Goal: Task Accomplishment & Management: Use online tool/utility

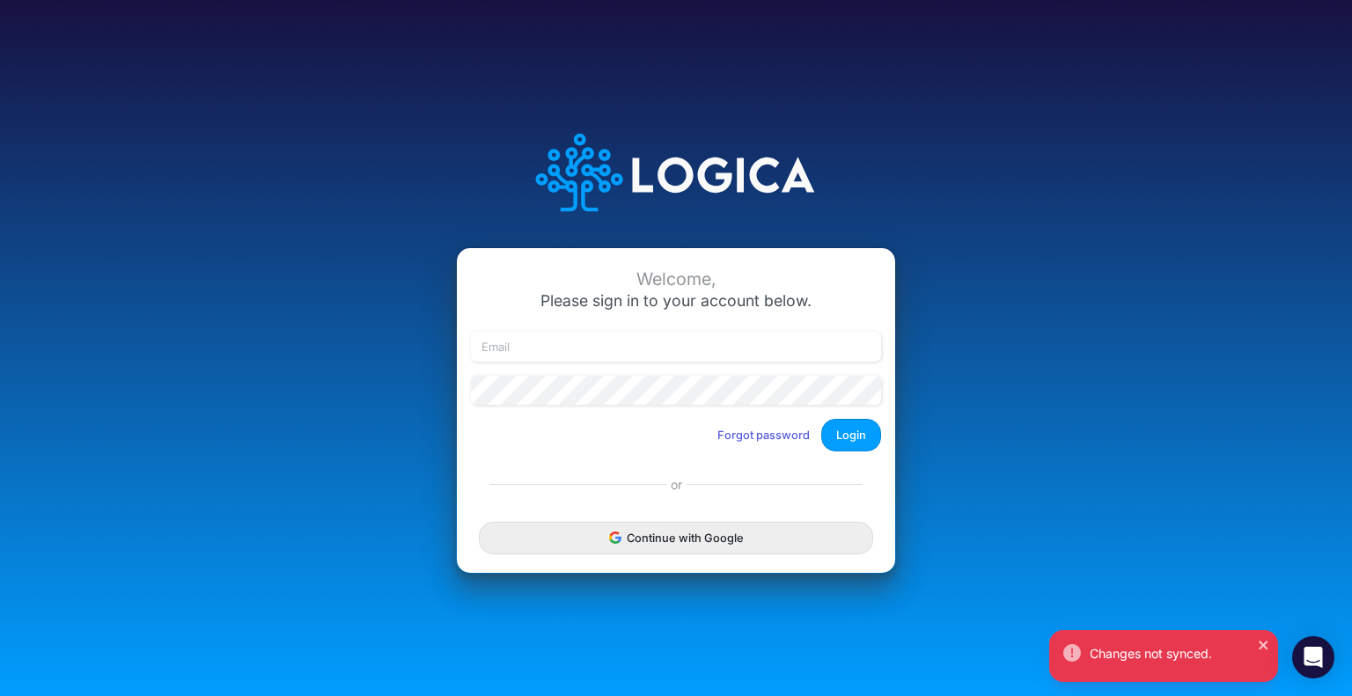
click at [1098, 269] on div "Welcome, Please sign in to your account below. Forgot password Login or Continu…" at bounding box center [675, 349] width 901 height 502
click at [636, 550] on button "Continue with Google" at bounding box center [676, 538] width 394 height 33
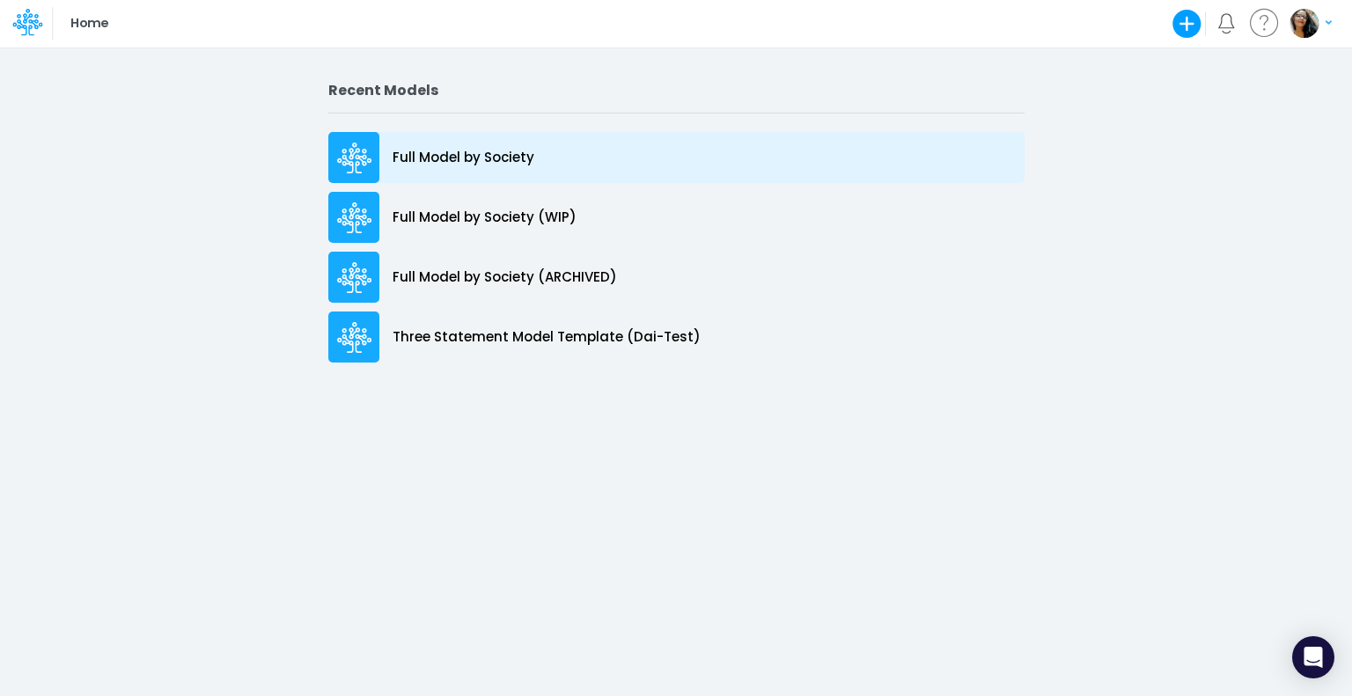
click at [470, 148] on p "Full Model by Society" at bounding box center [463, 158] width 142 height 20
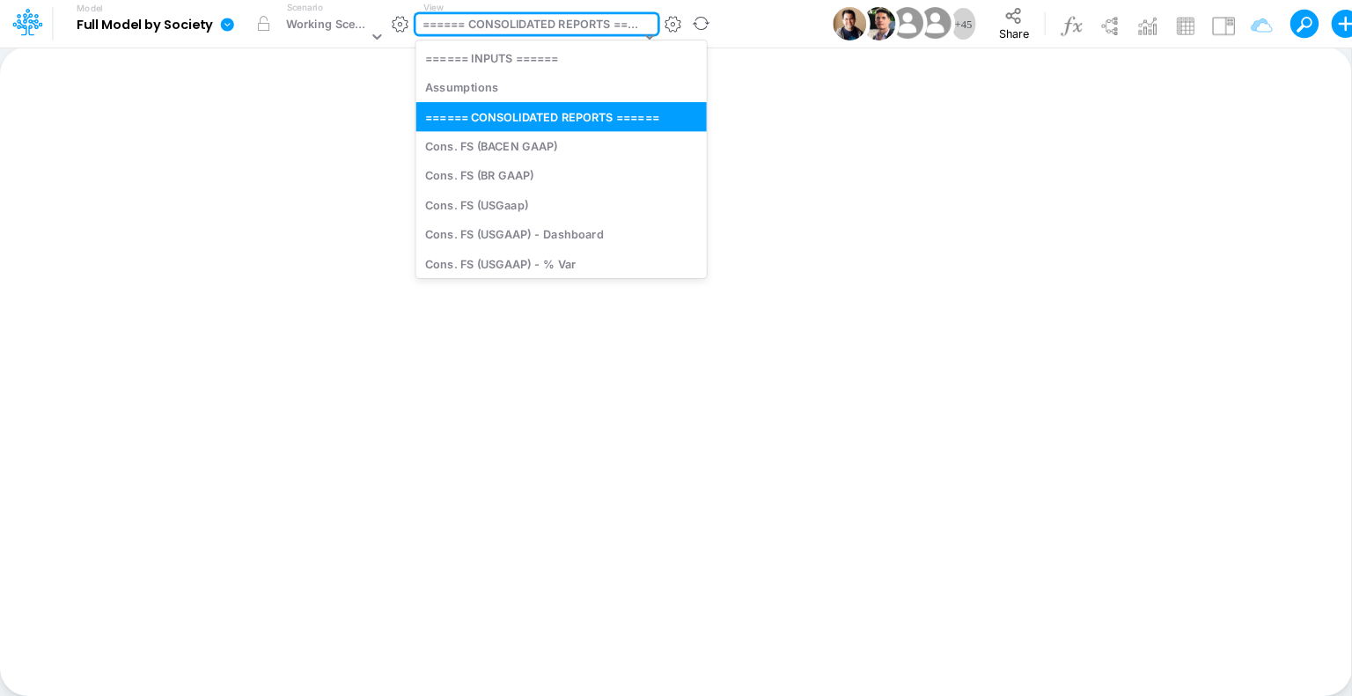
click at [513, 31] on div "====== CONSOLIDATED REPORTS ======" at bounding box center [531, 26] width 218 height 20
click at [348, 26] on div "Working Scenario" at bounding box center [327, 26] width 82 height 20
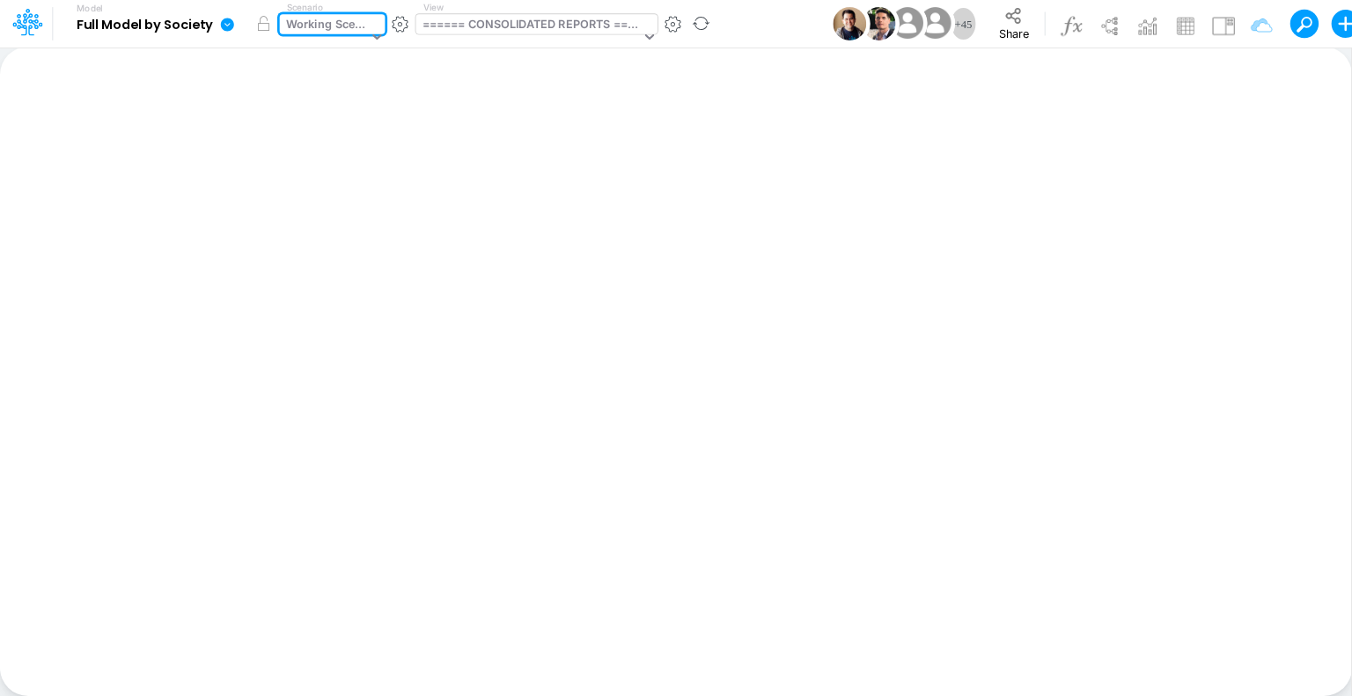
click at [503, 25] on div "====== CONSOLIDATED REPORTS ======" at bounding box center [531, 26] width 218 height 20
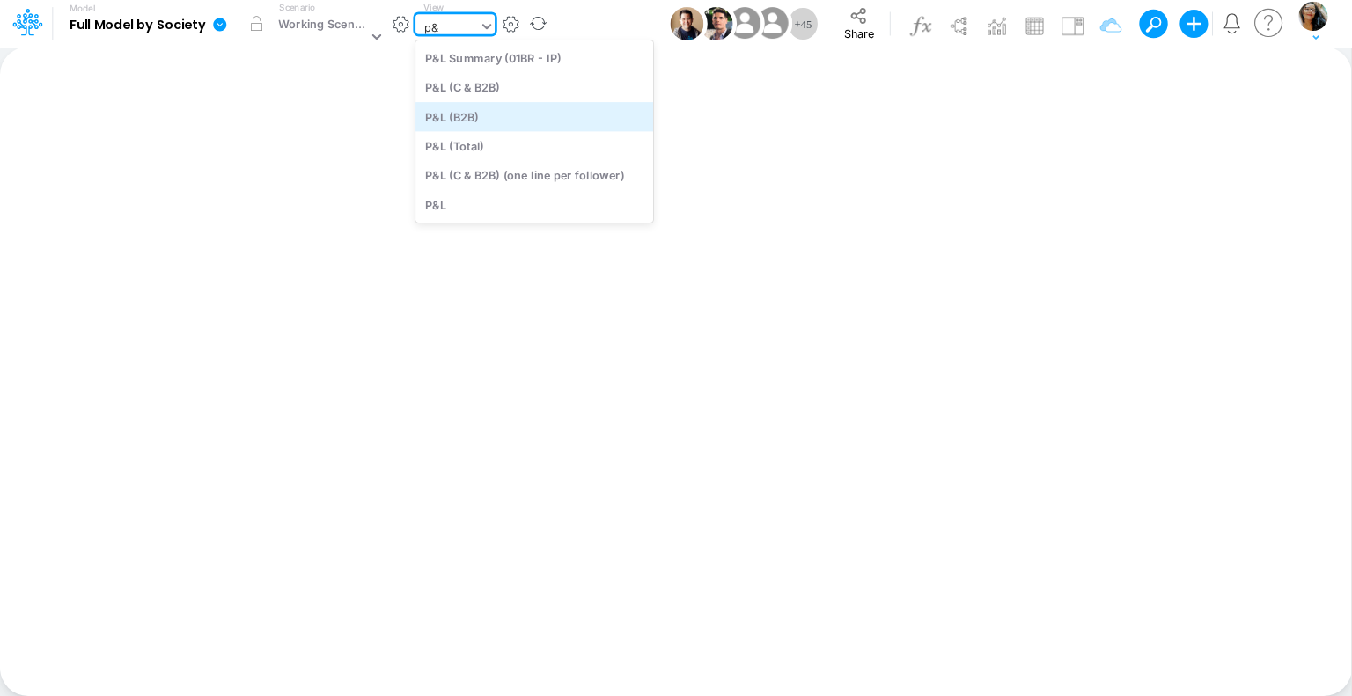
type input "p"
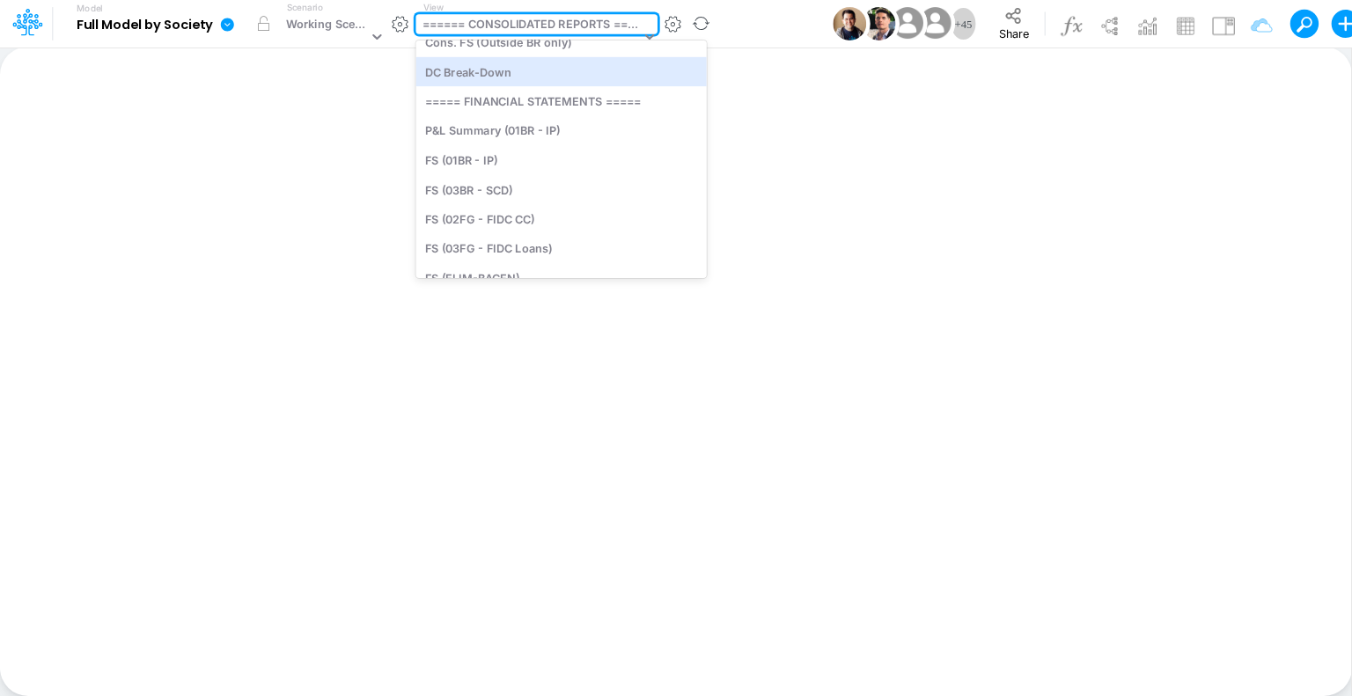
scroll to position [384, 0]
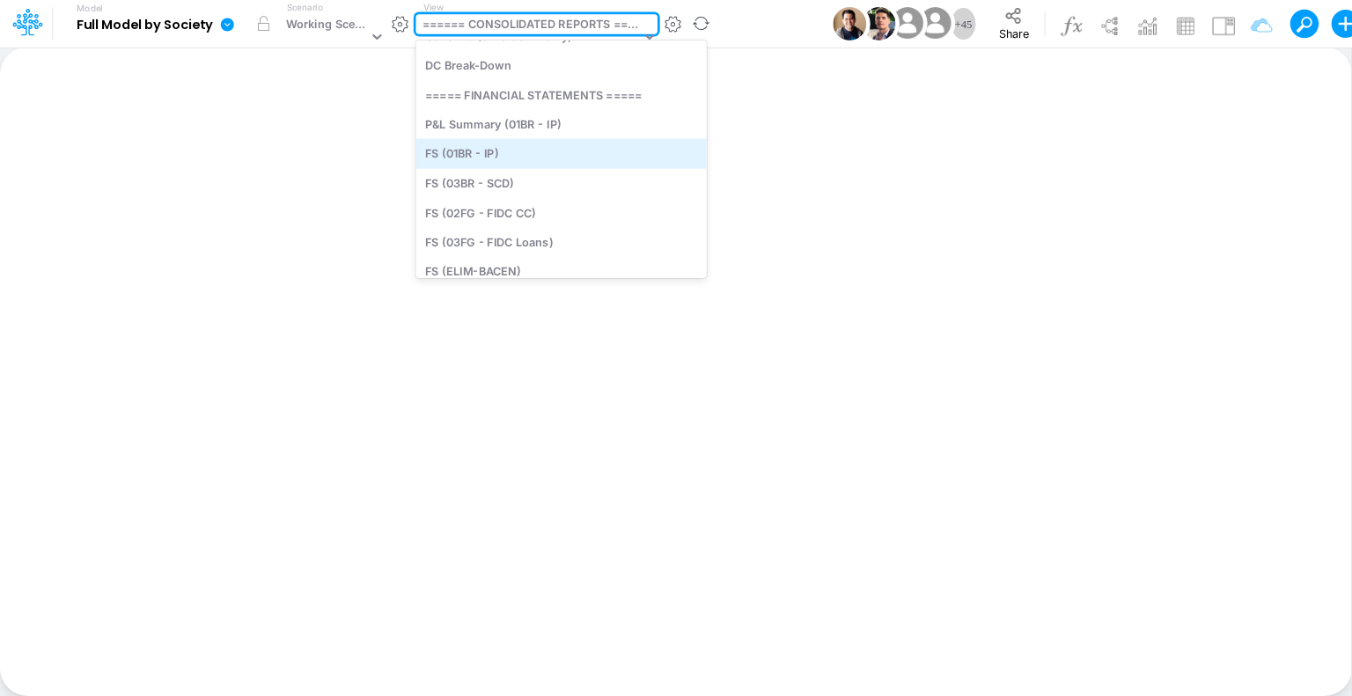
click at [488, 154] on div "FS (01BR - IP)" at bounding box center [560, 153] width 290 height 29
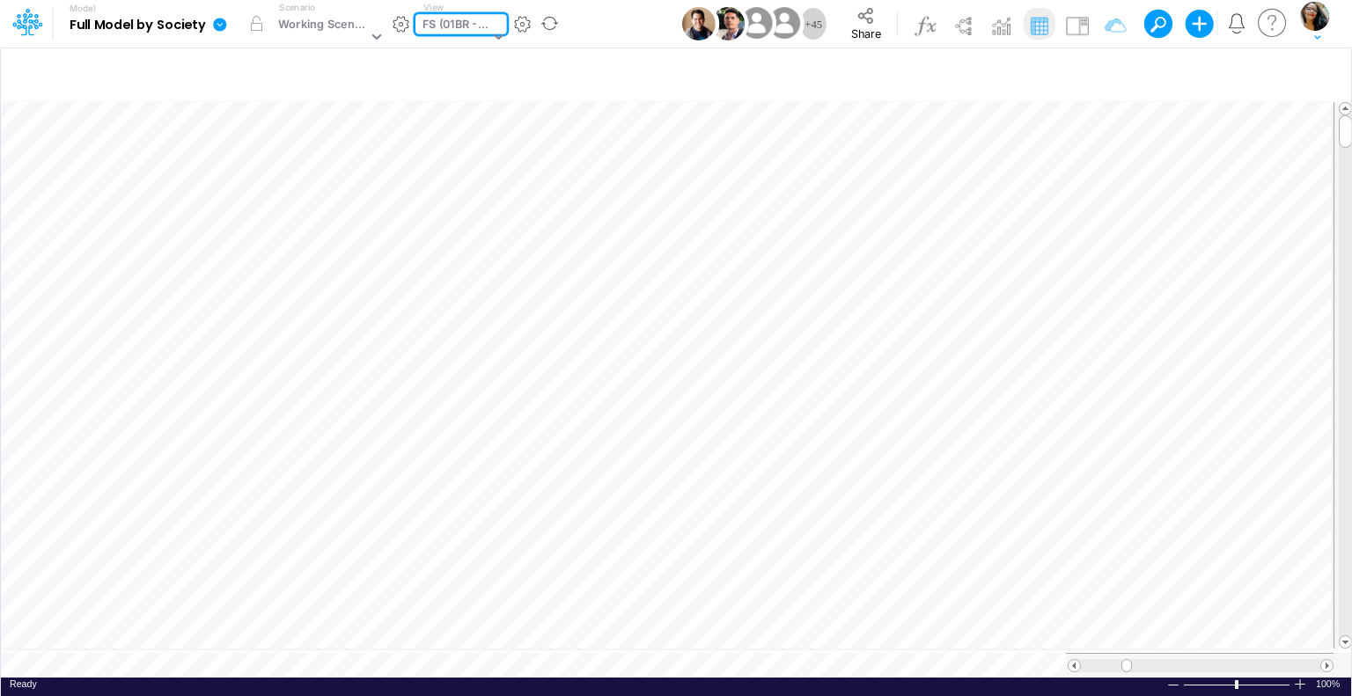
click at [458, 19] on div "FS (01BR - IP)" at bounding box center [455, 26] width 67 height 20
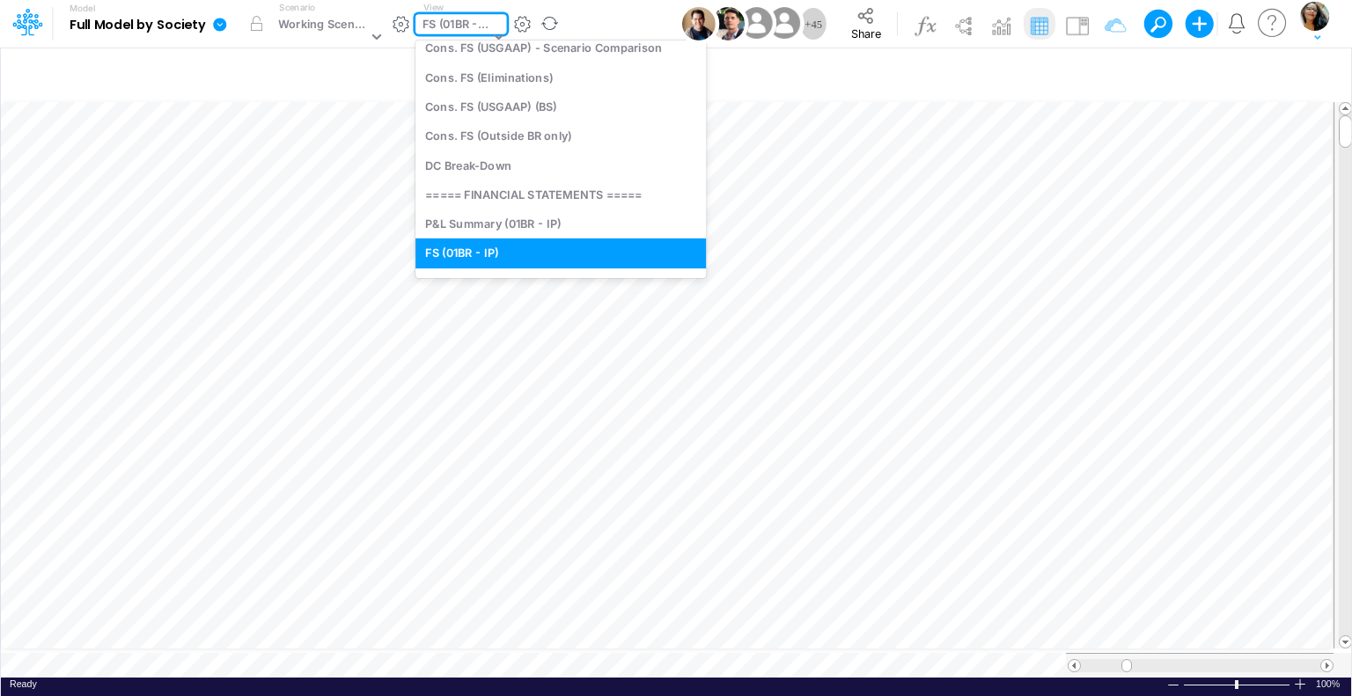
scroll to position [175, 0]
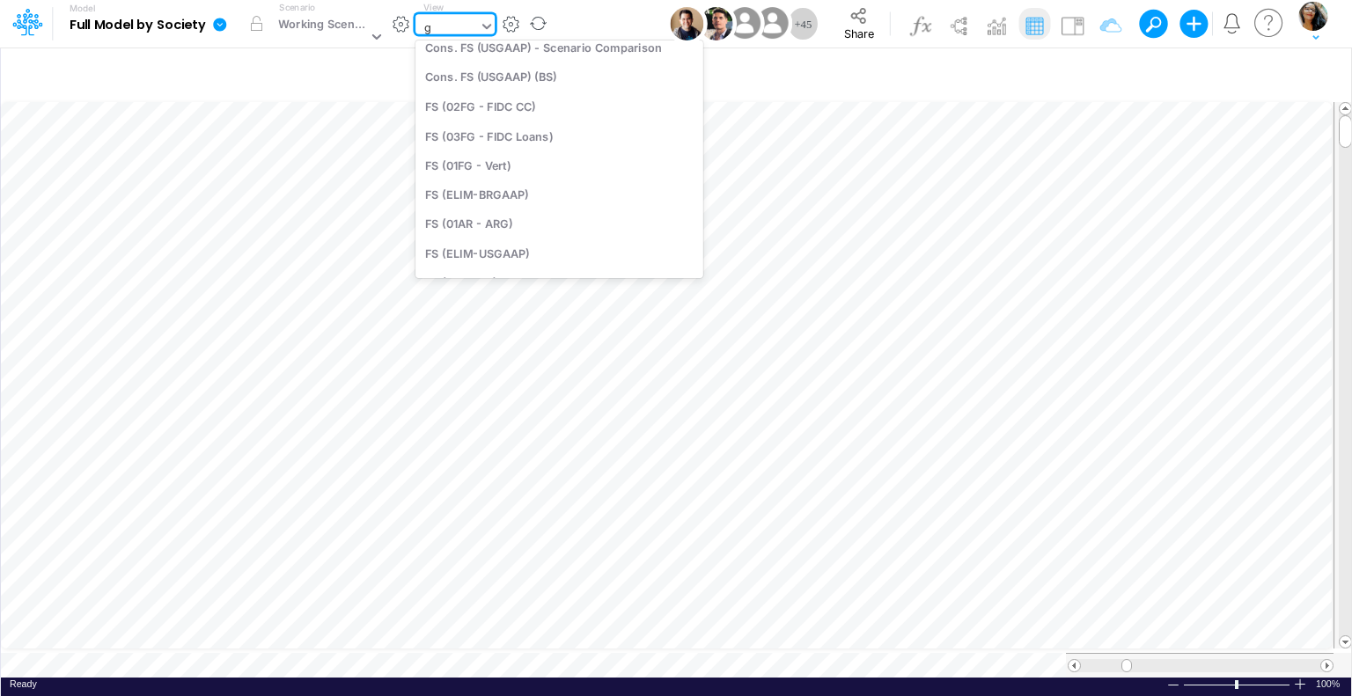
type input "g&"
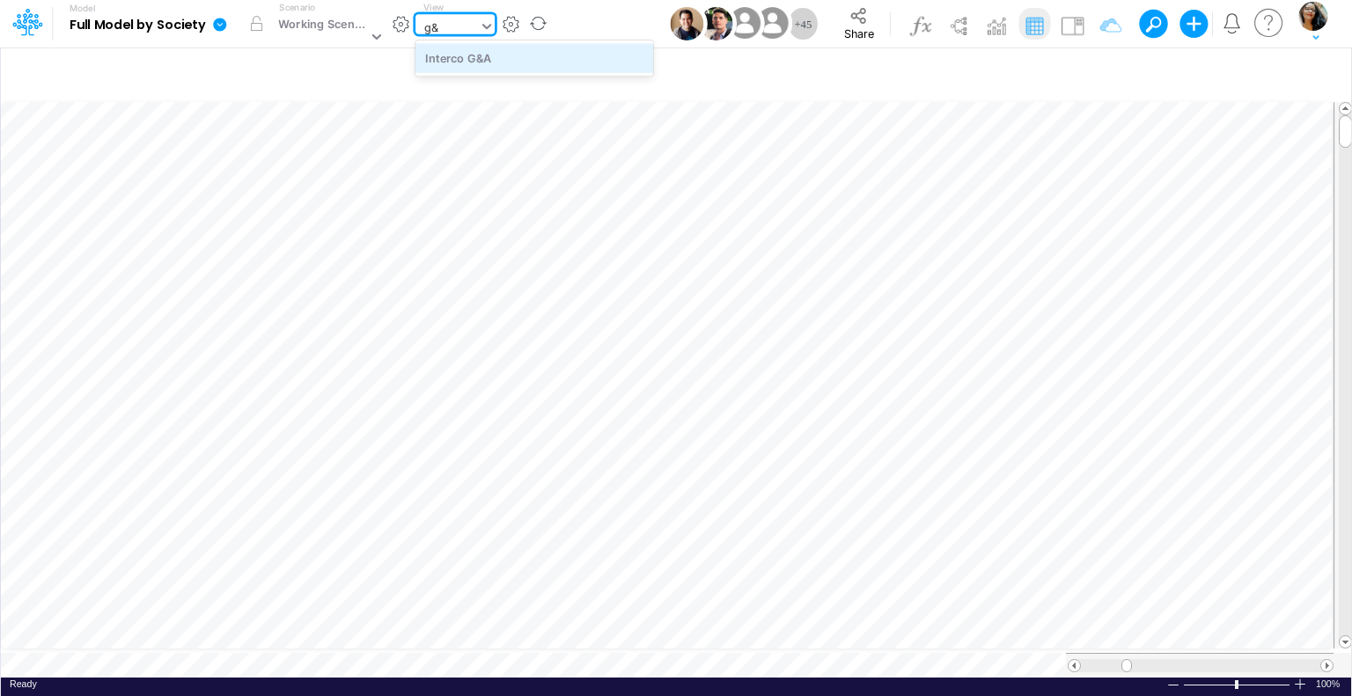
click at [486, 55] on div "Interco G&A" at bounding box center [535, 57] width 238 height 29
type input "Intercos G&A"
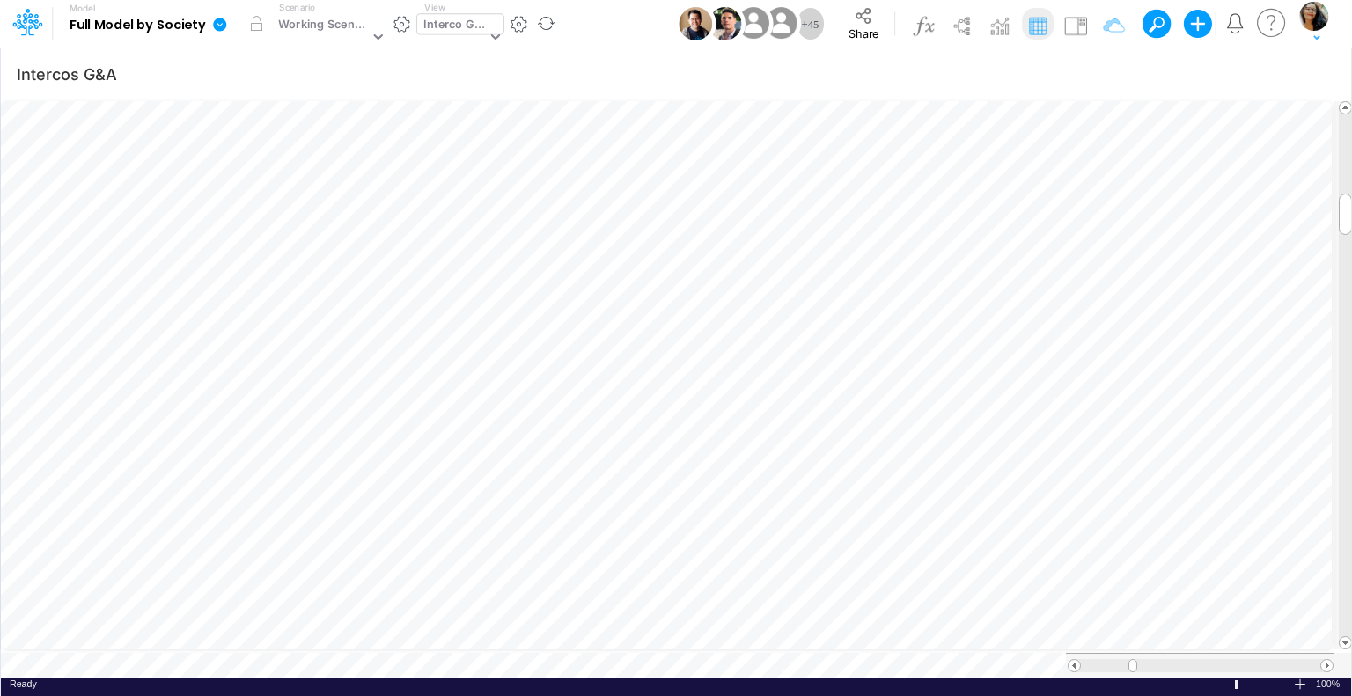
scroll to position [8, 2]
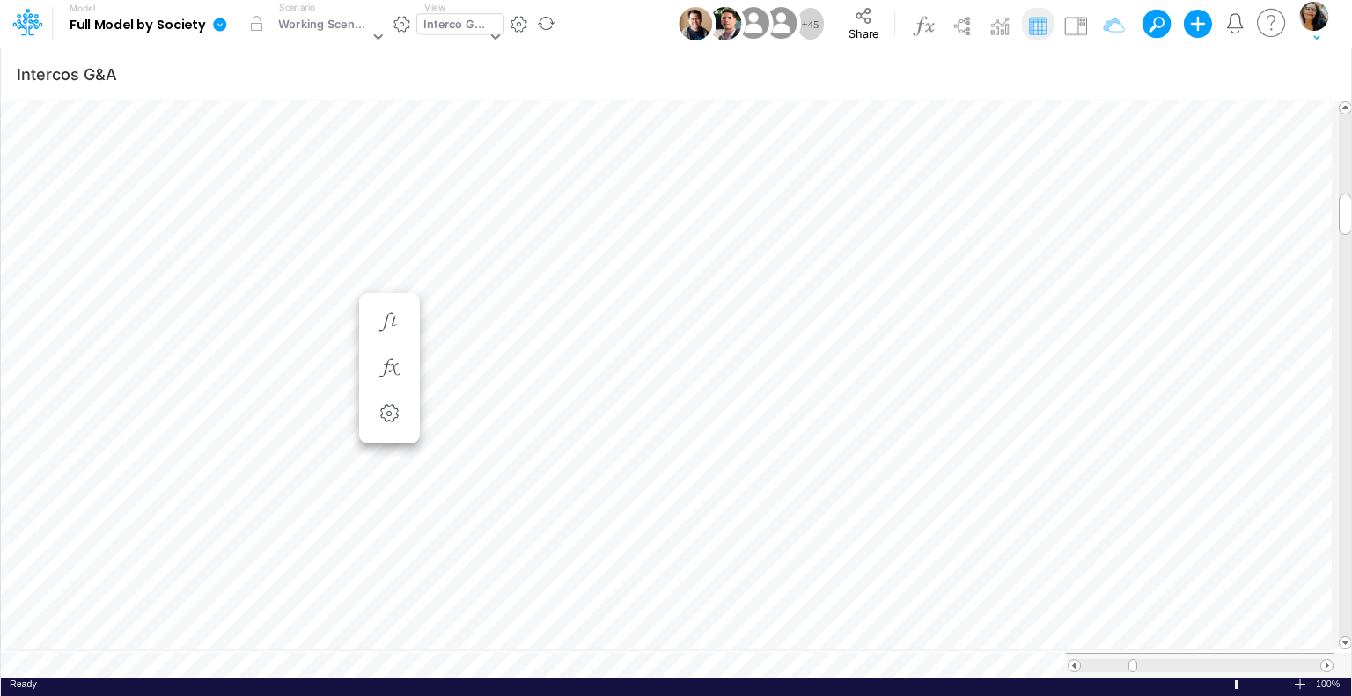
scroll to position [8, 2]
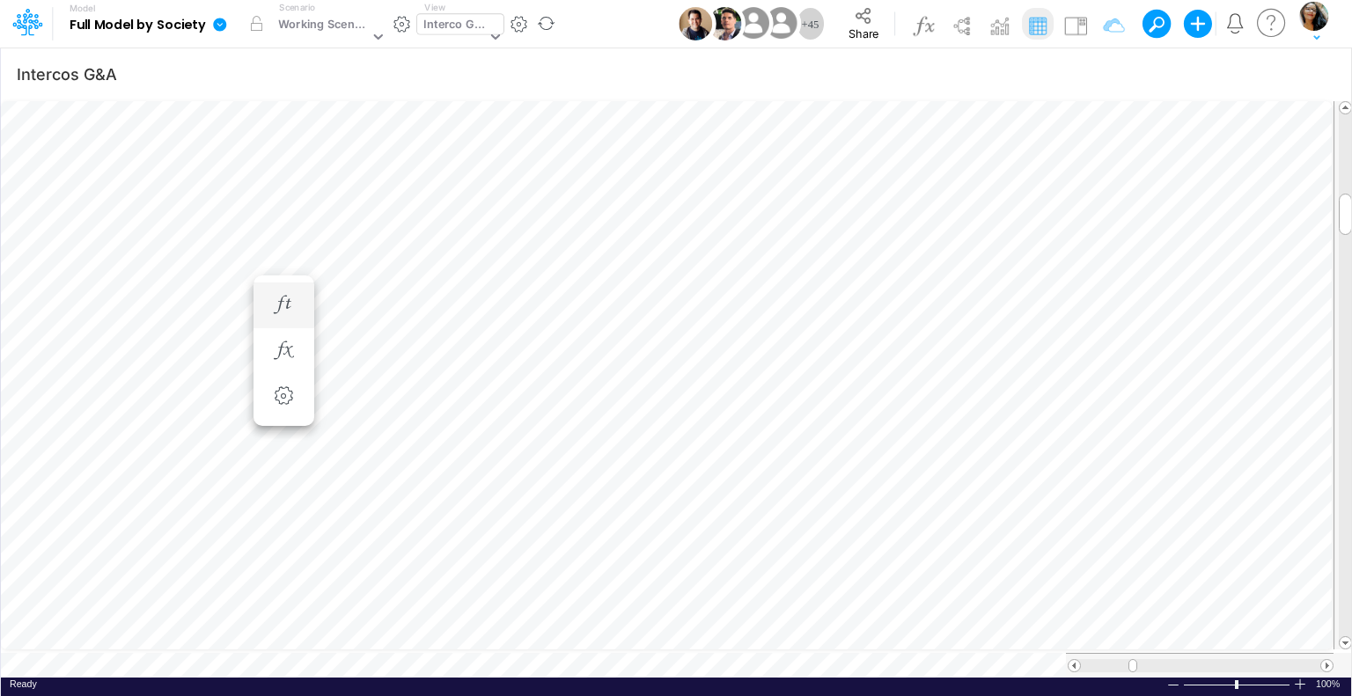
scroll to position [8, 2]
click at [1153, 318] on icon "button" at bounding box center [1150, 322] width 26 height 18
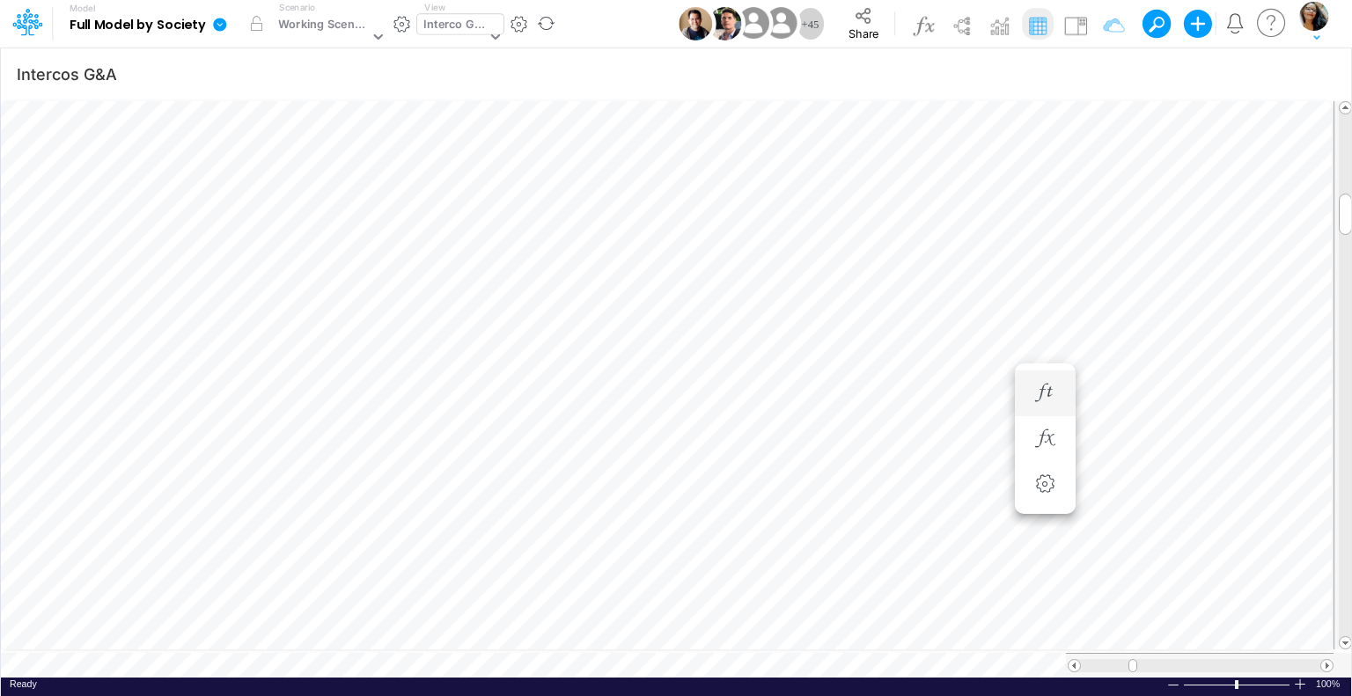
scroll to position [8, 2]
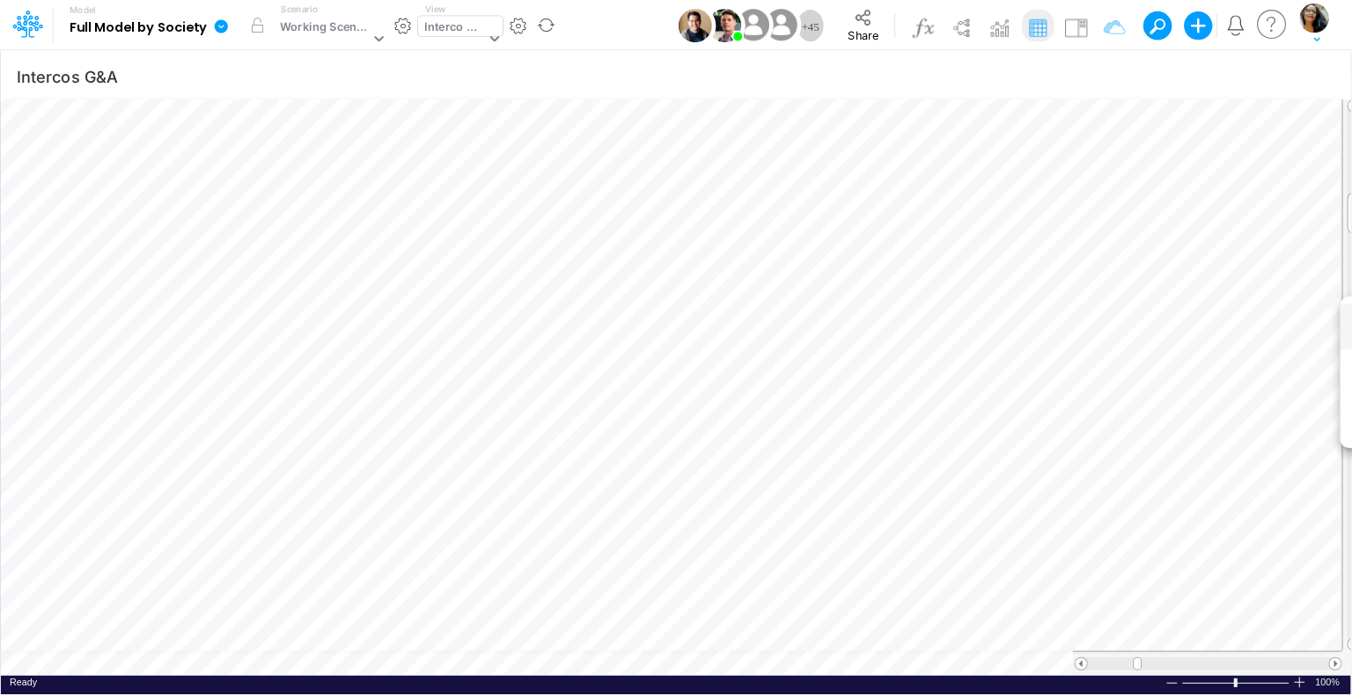
scroll to position [8, 2]
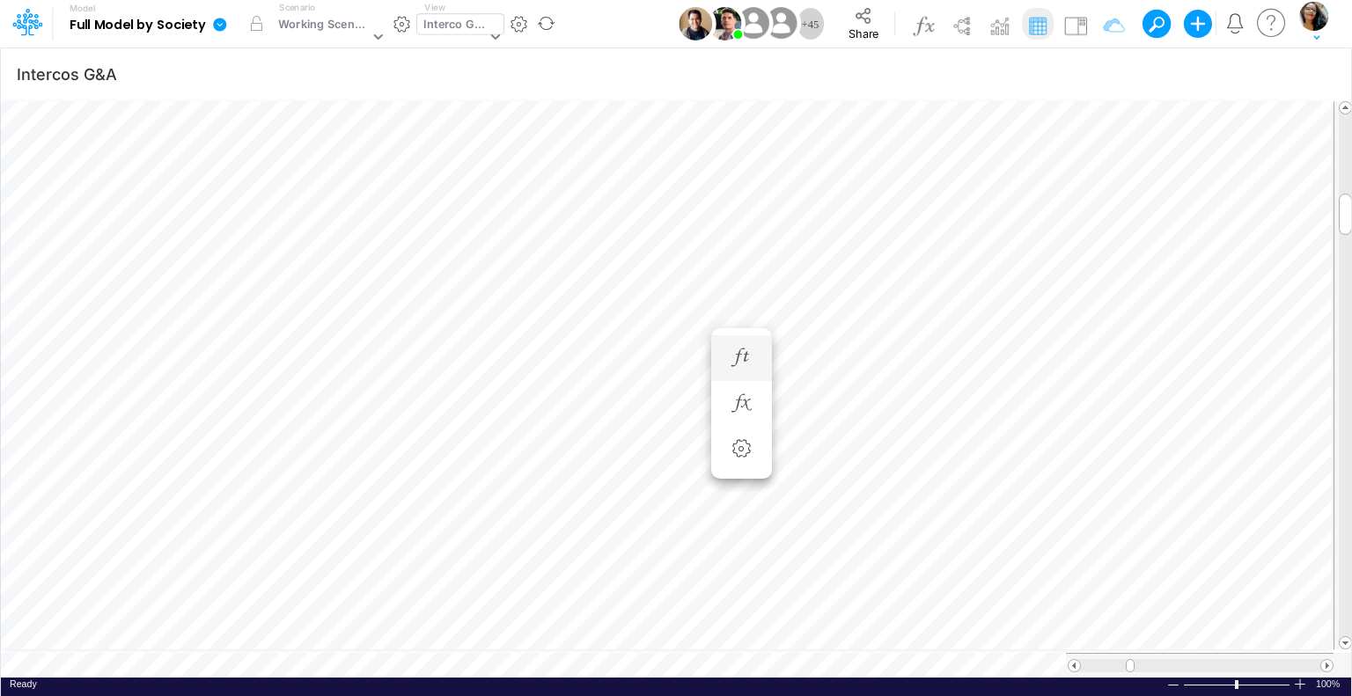
scroll to position [8, 2]
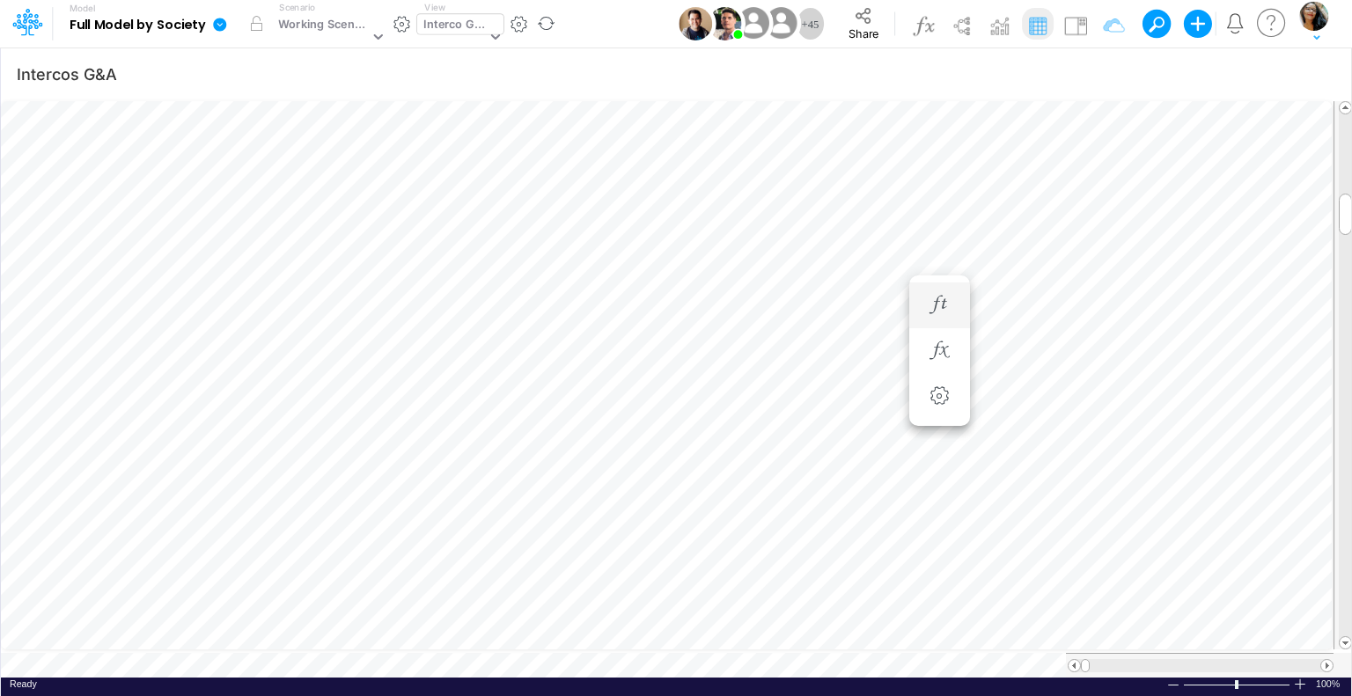
scroll to position [8, 2]
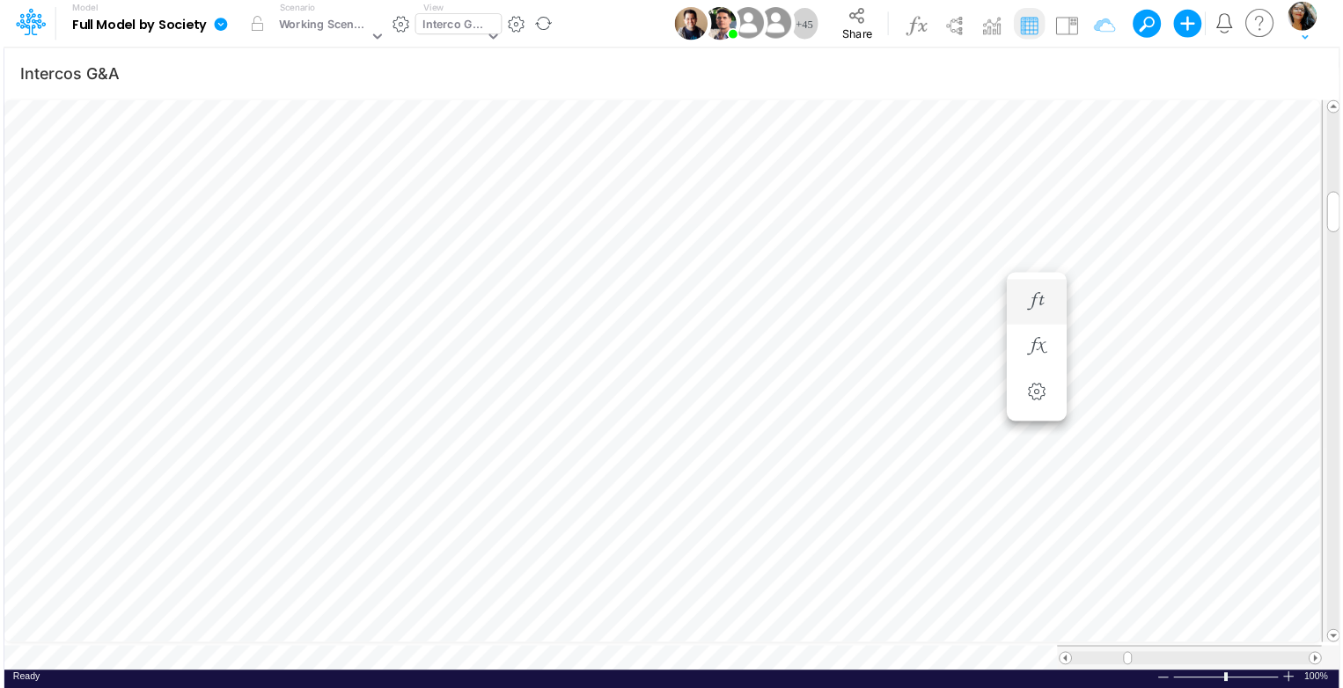
scroll to position [8, 2]
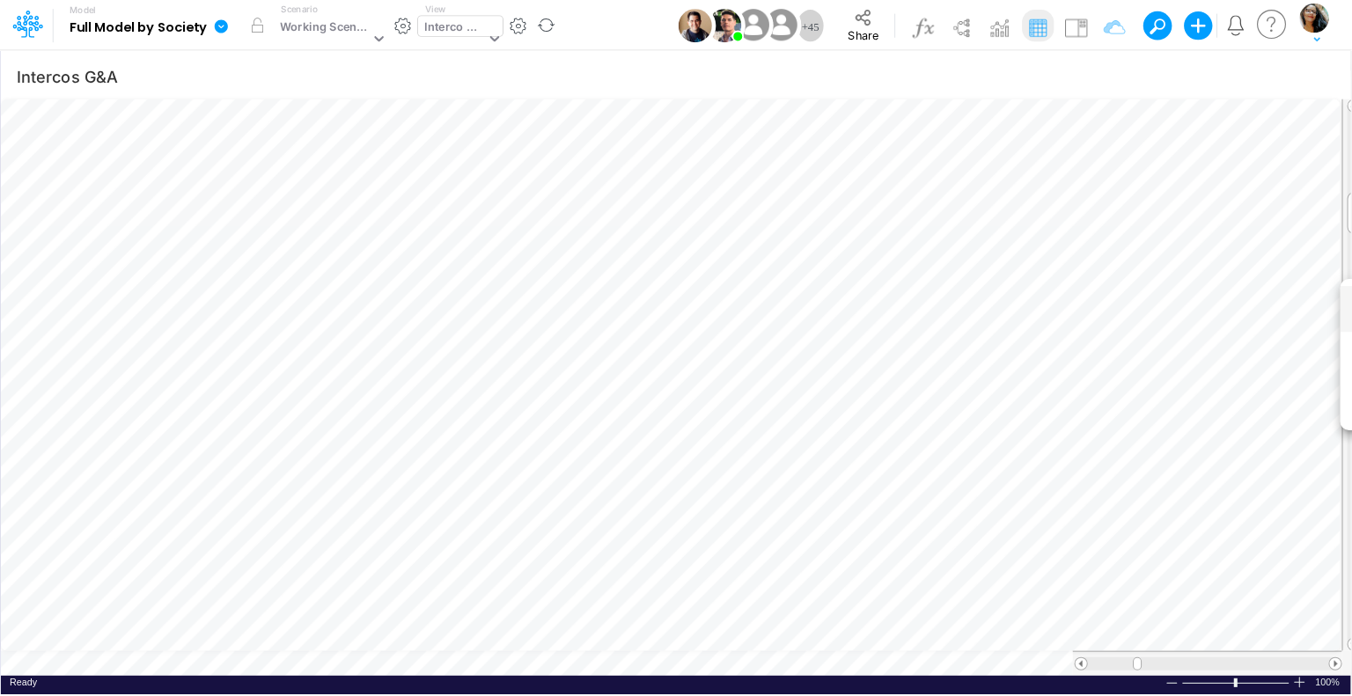
scroll to position [8, 2]
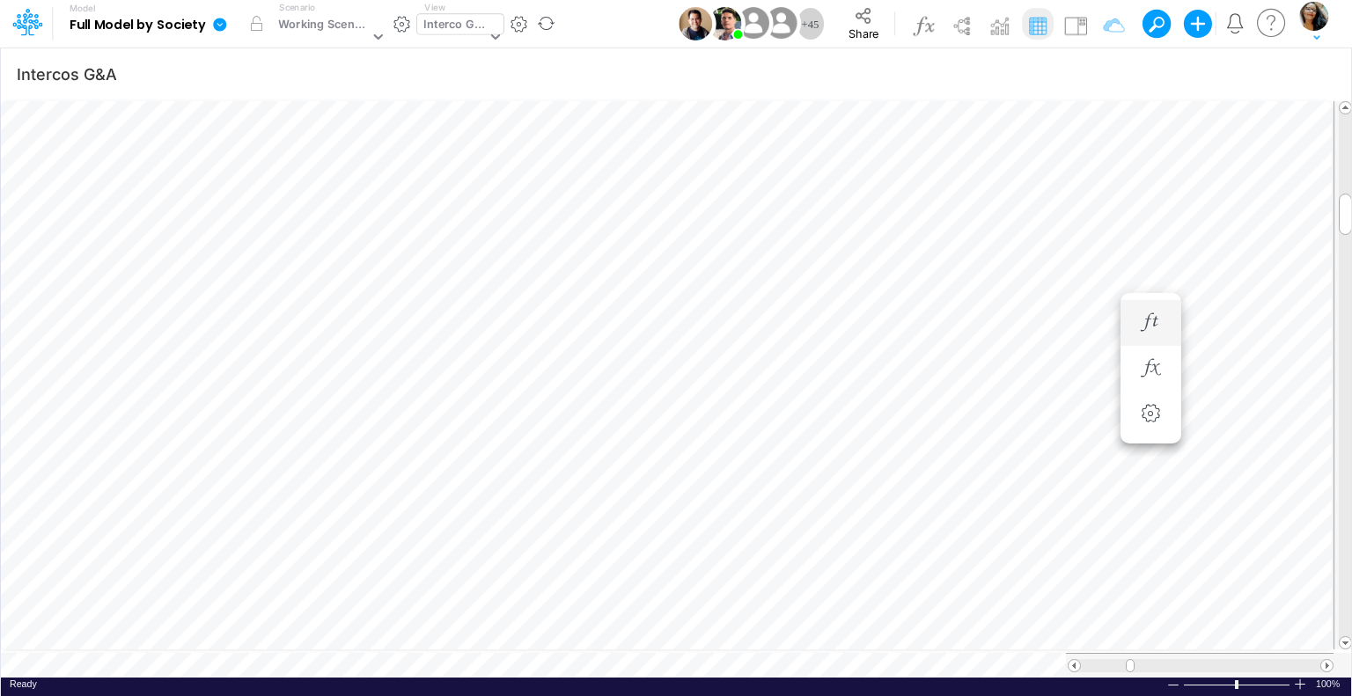
scroll to position [8, 2]
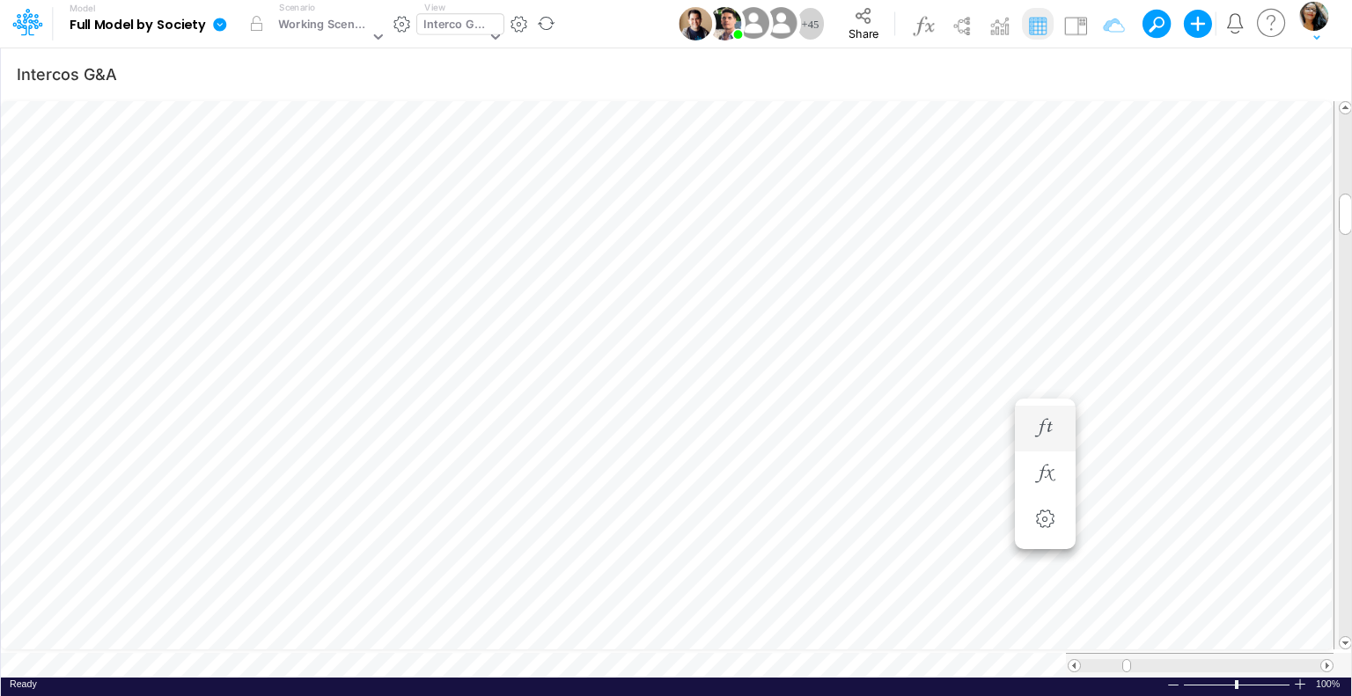
scroll to position [8, 2]
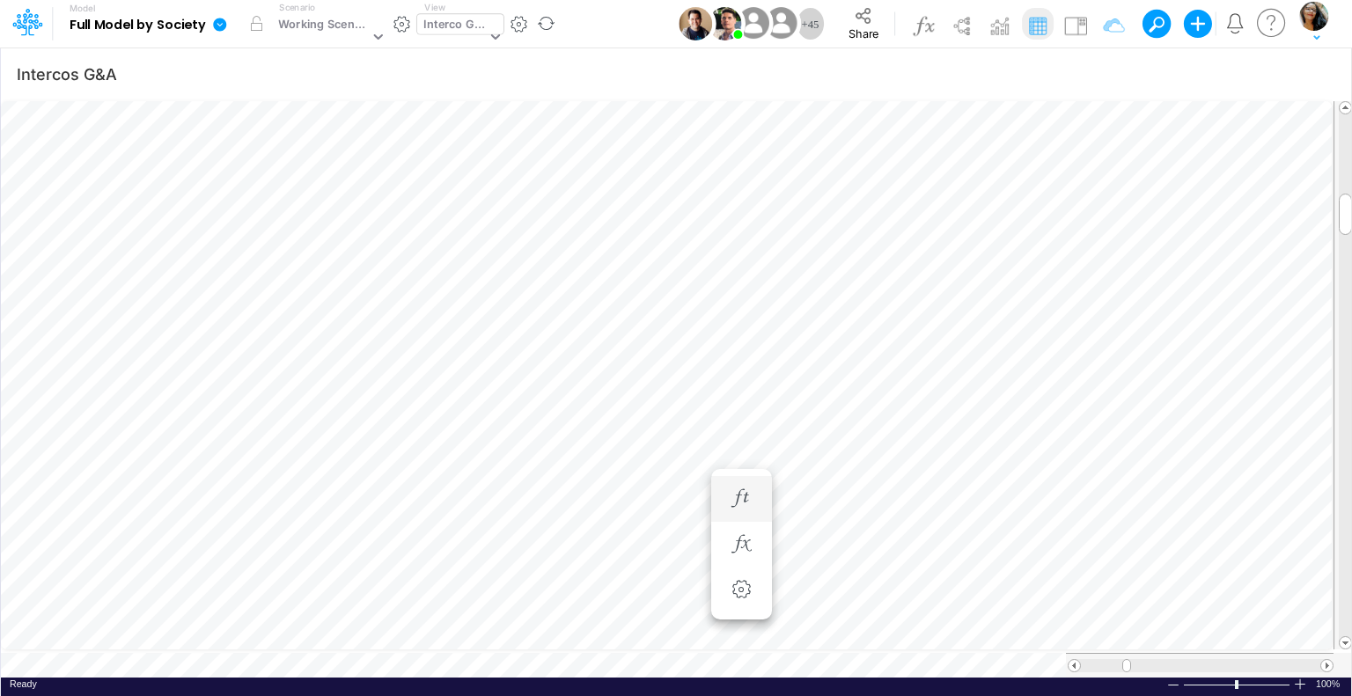
scroll to position [8, 2]
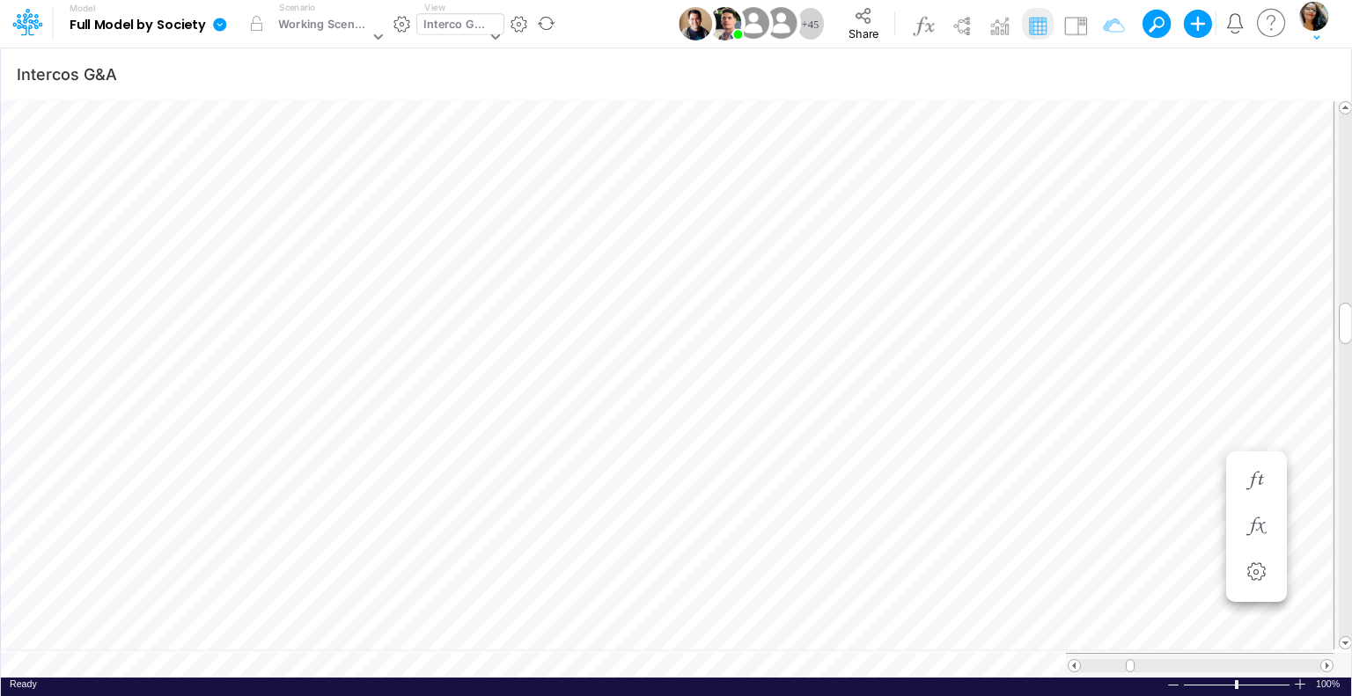
scroll to position [8, 2]
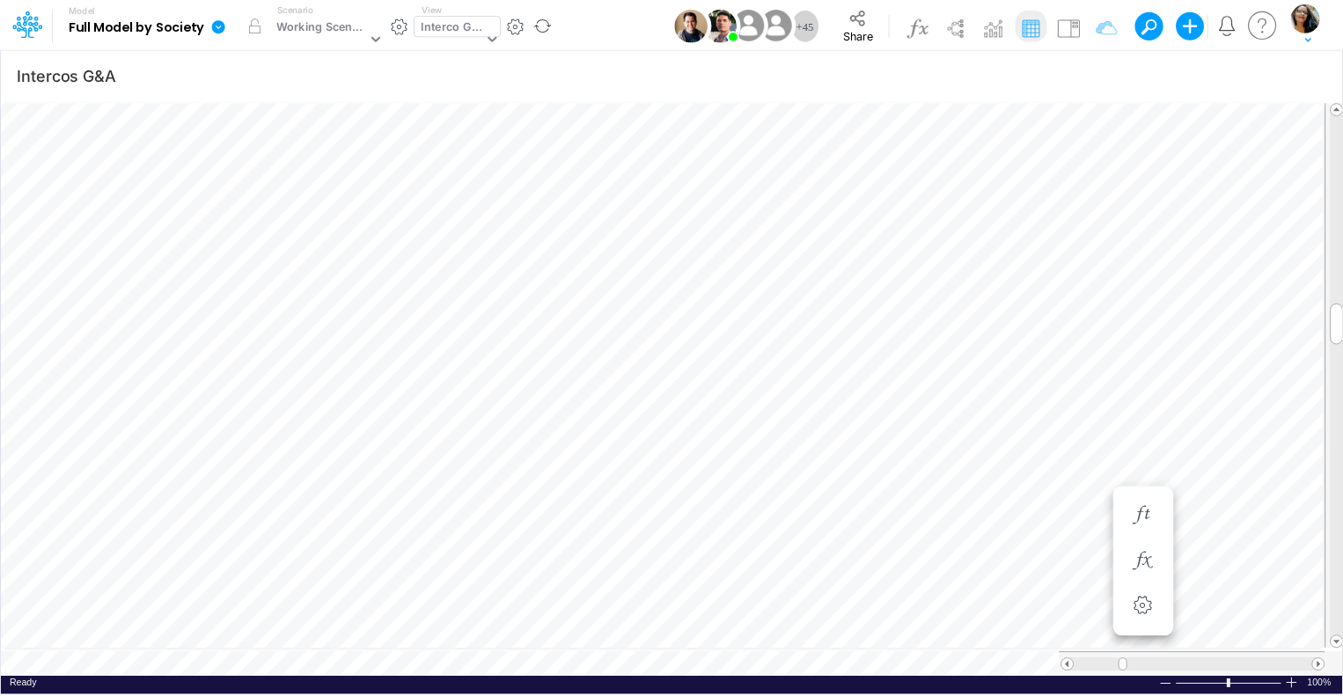
scroll to position [8, 2]
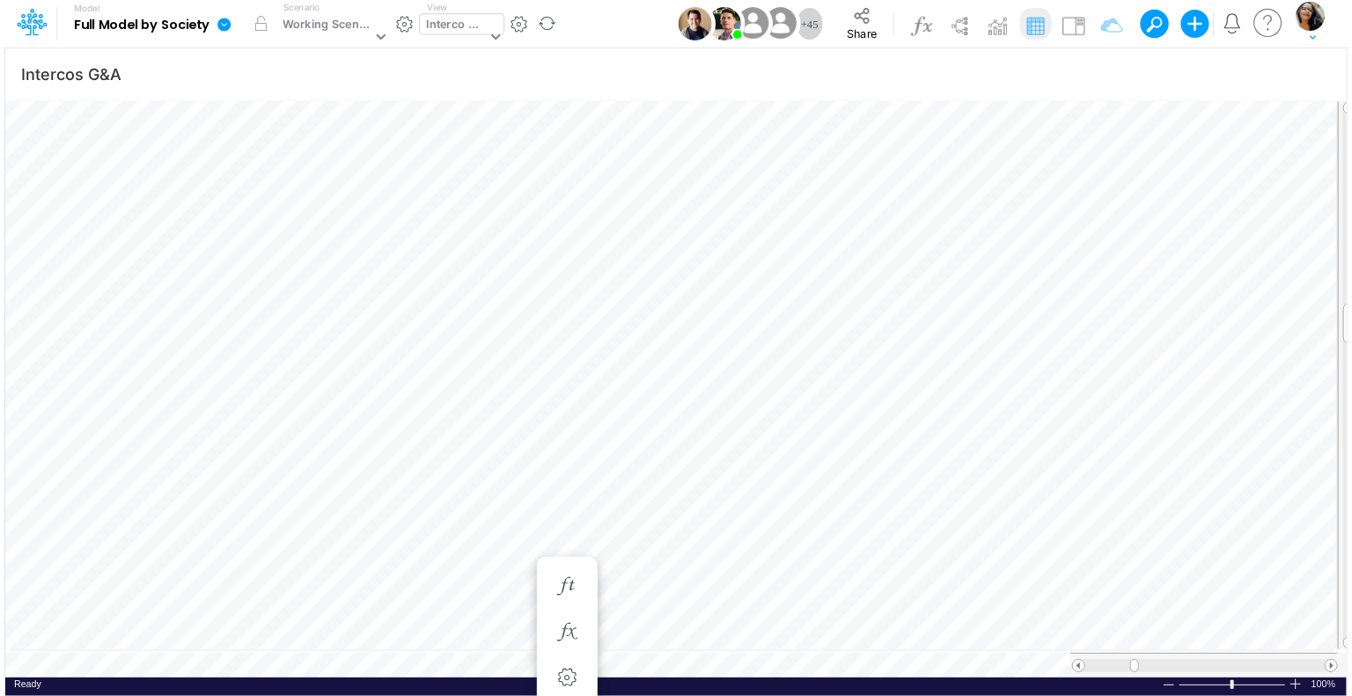
scroll to position [8, 2]
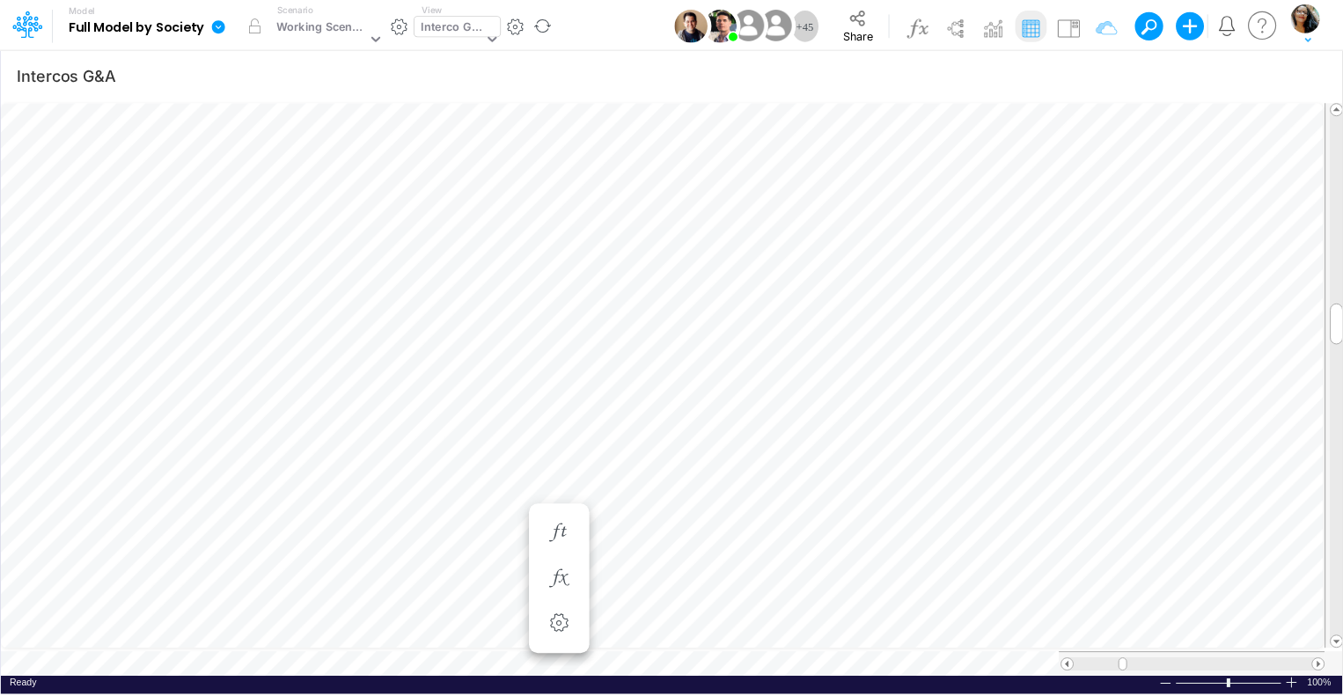
scroll to position [8, 2]
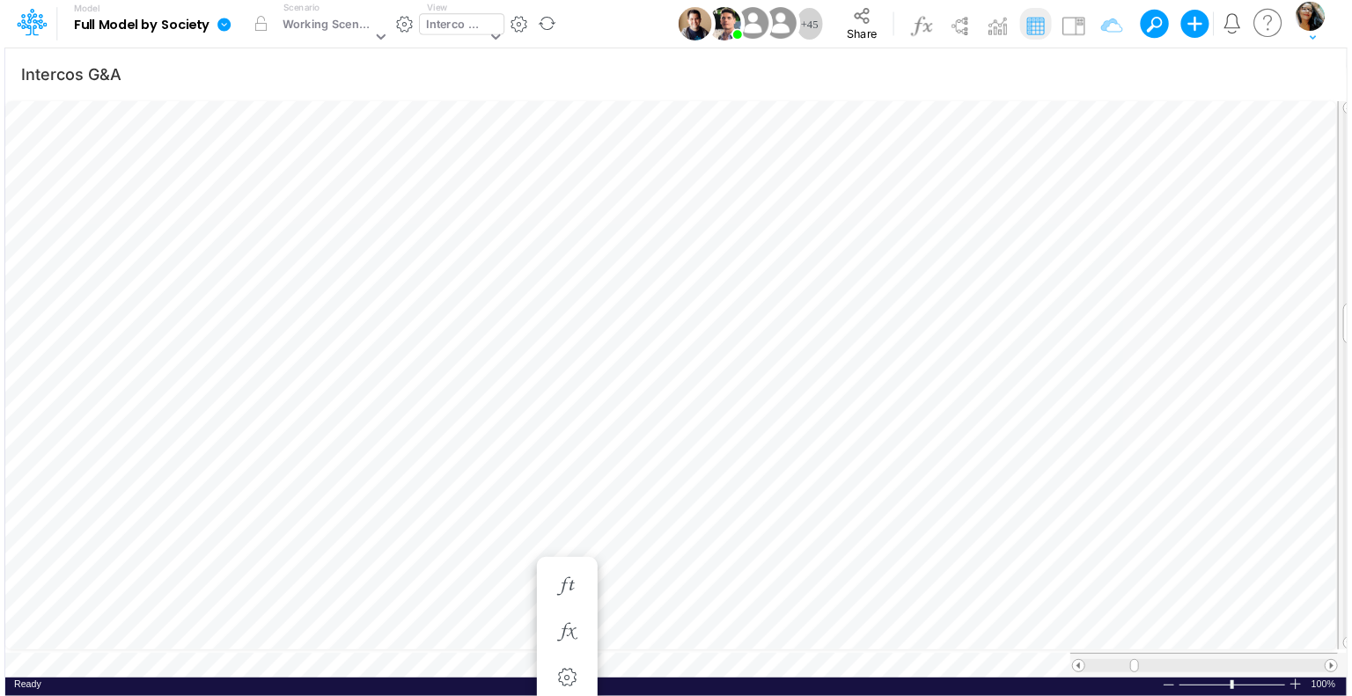
scroll to position [8, 2]
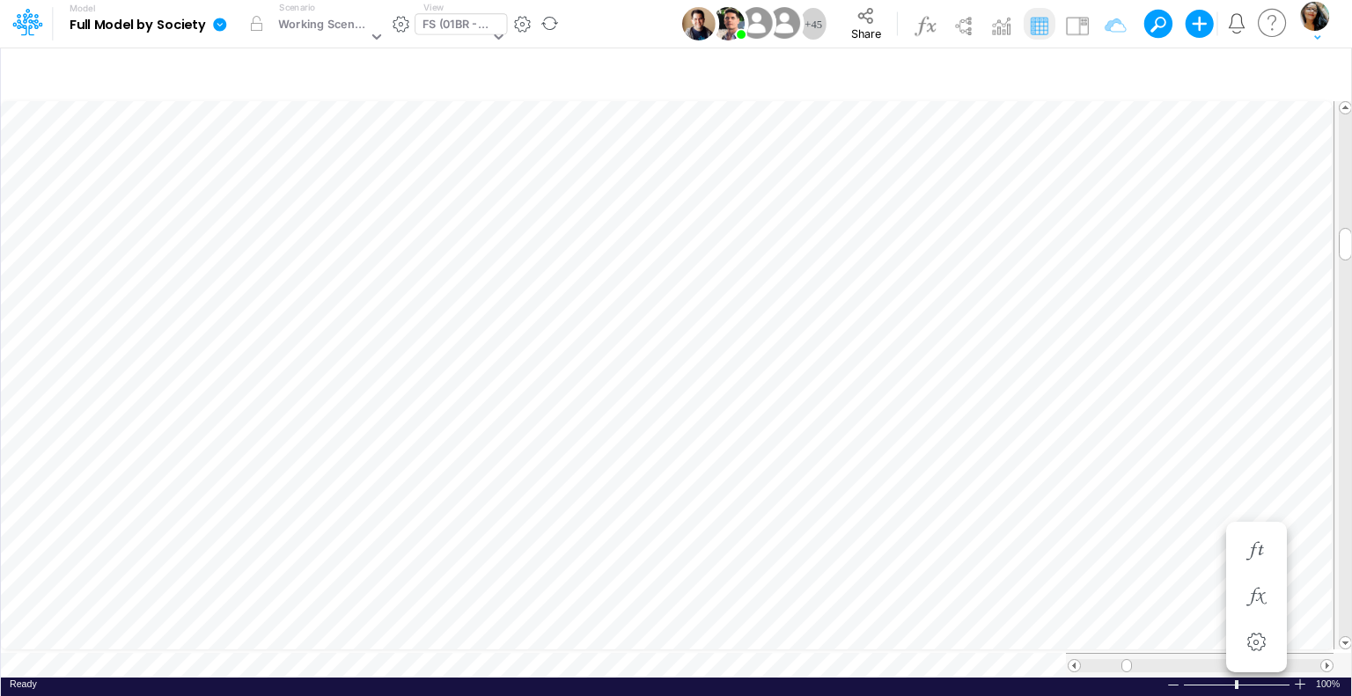
scroll to position [8, 2]
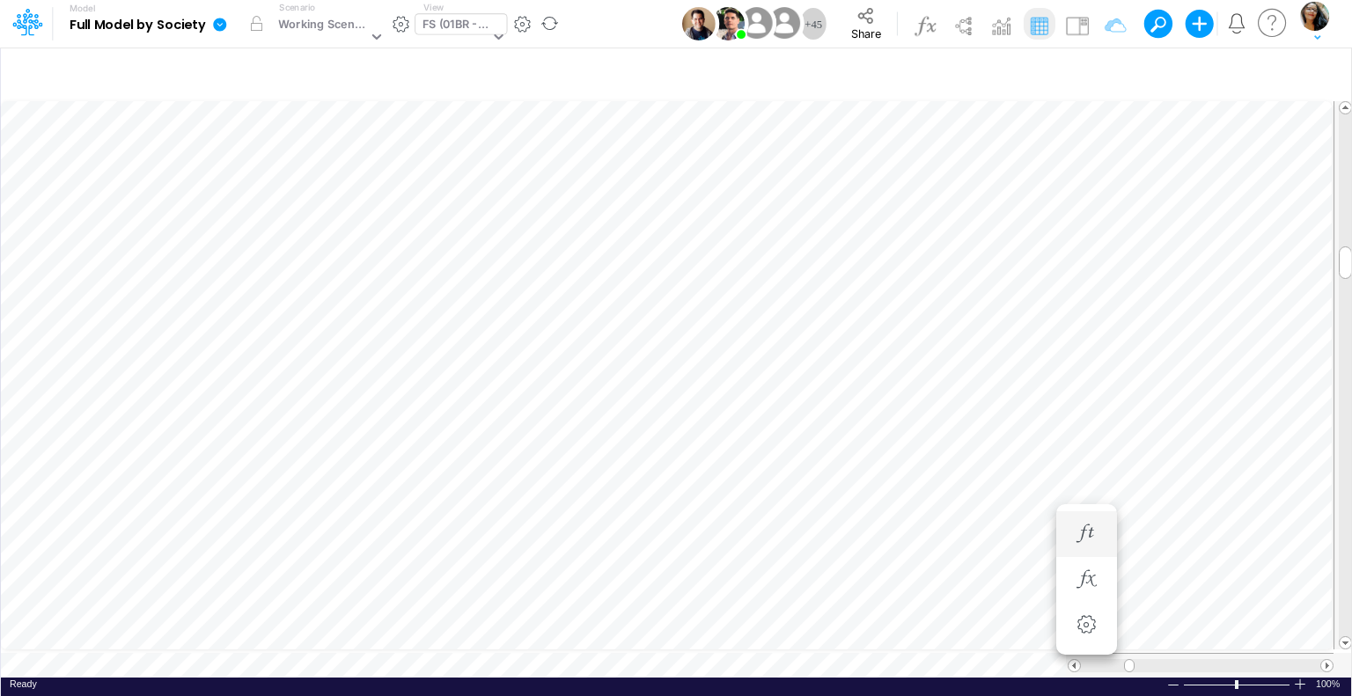
scroll to position [8, 2]
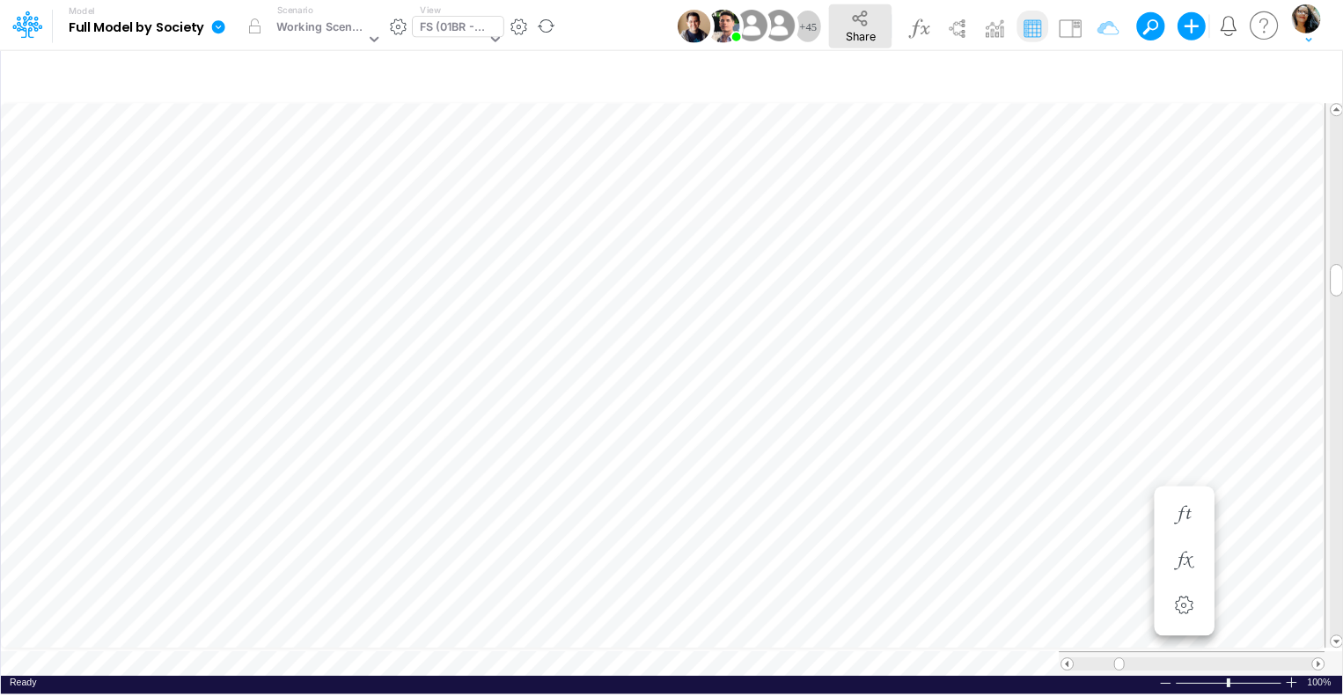
scroll to position [8, 2]
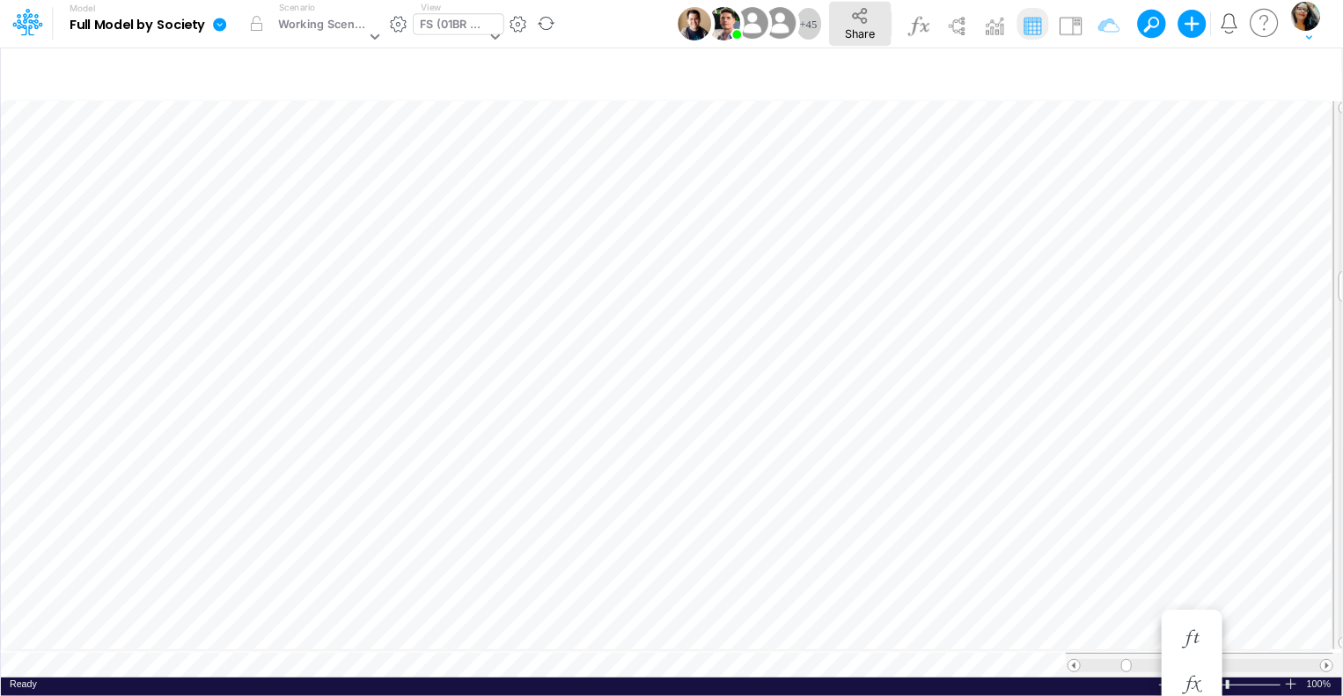
scroll to position [8, 2]
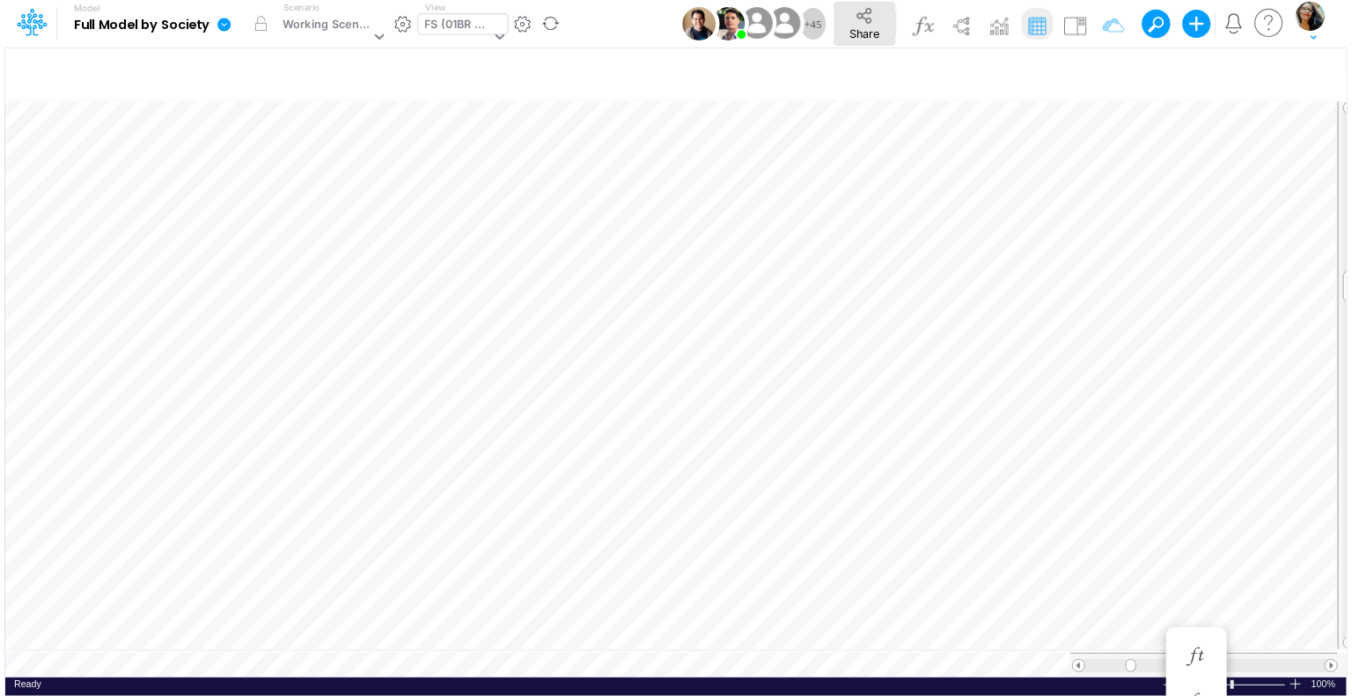
scroll to position [8, 2]
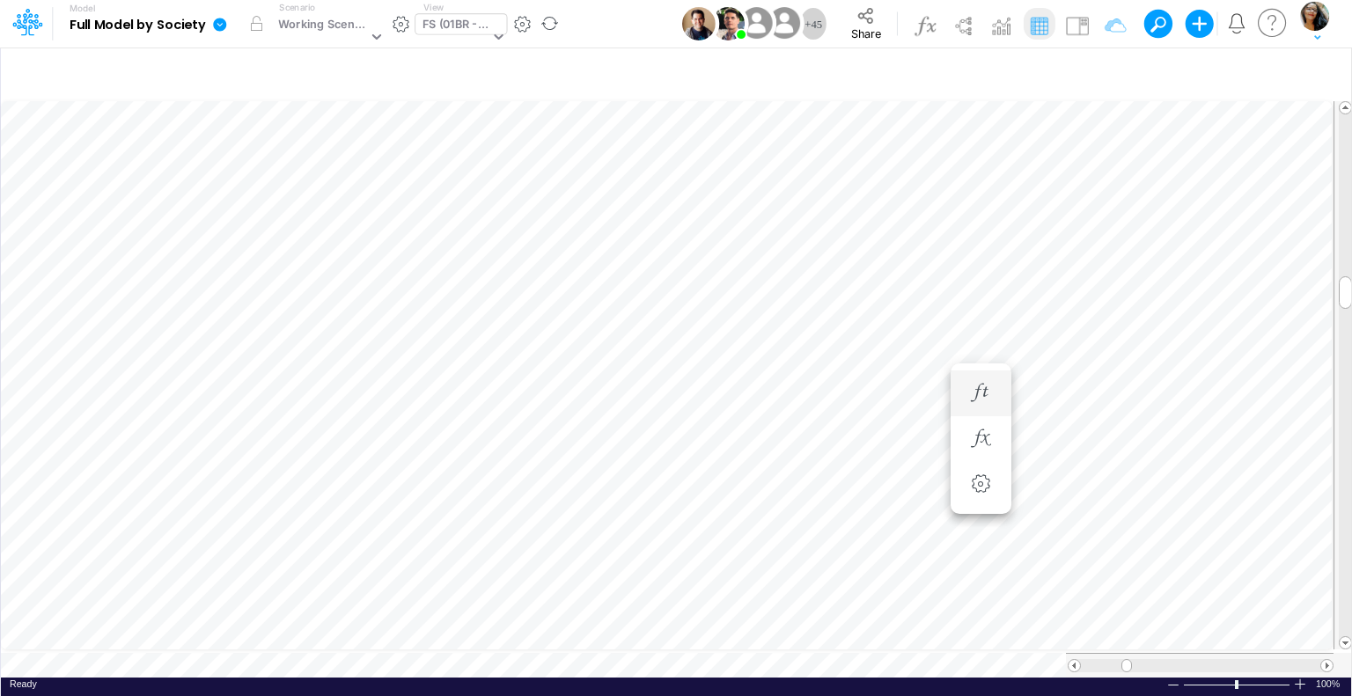
scroll to position [8, 2]
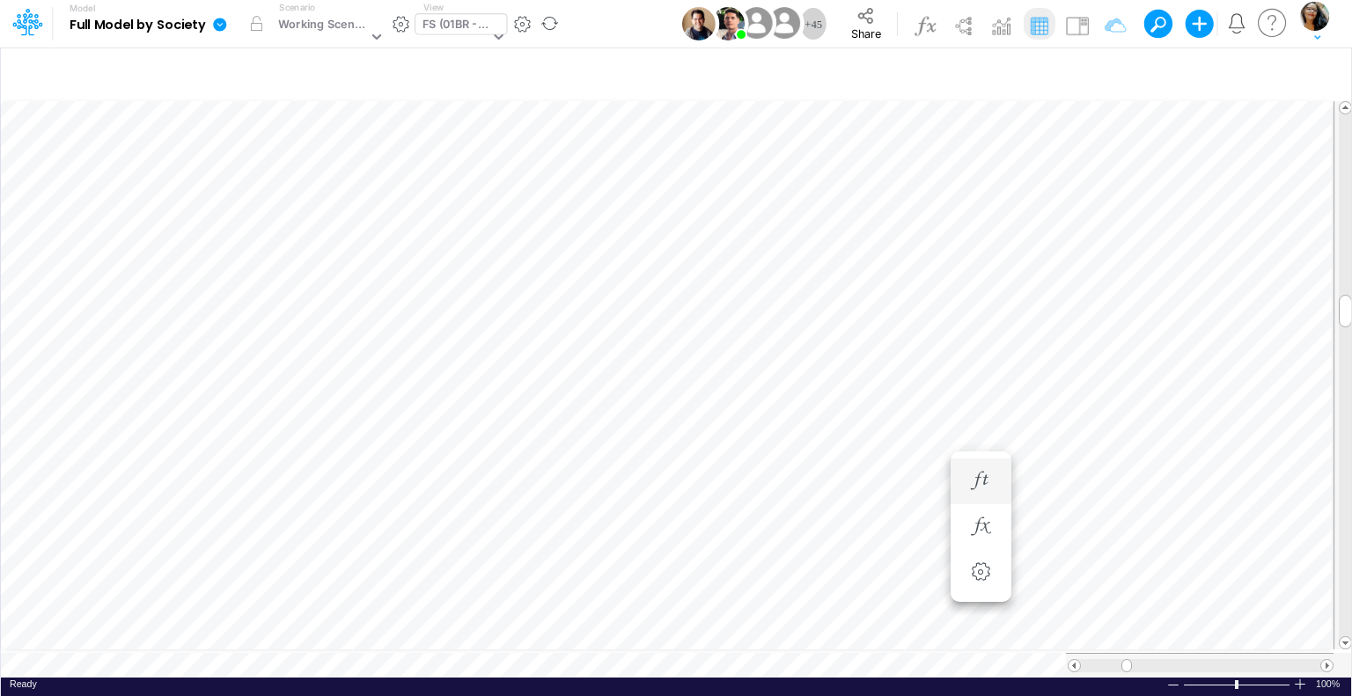
scroll to position [8, 2]
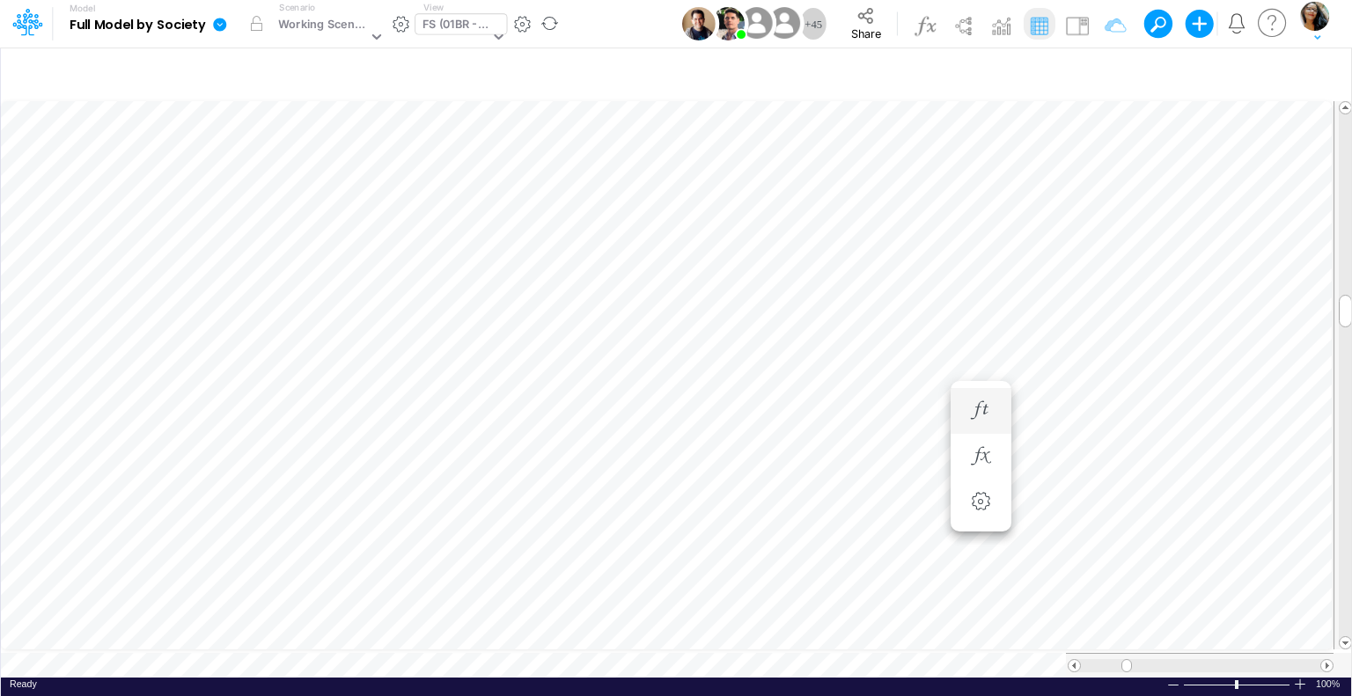
scroll to position [8, 2]
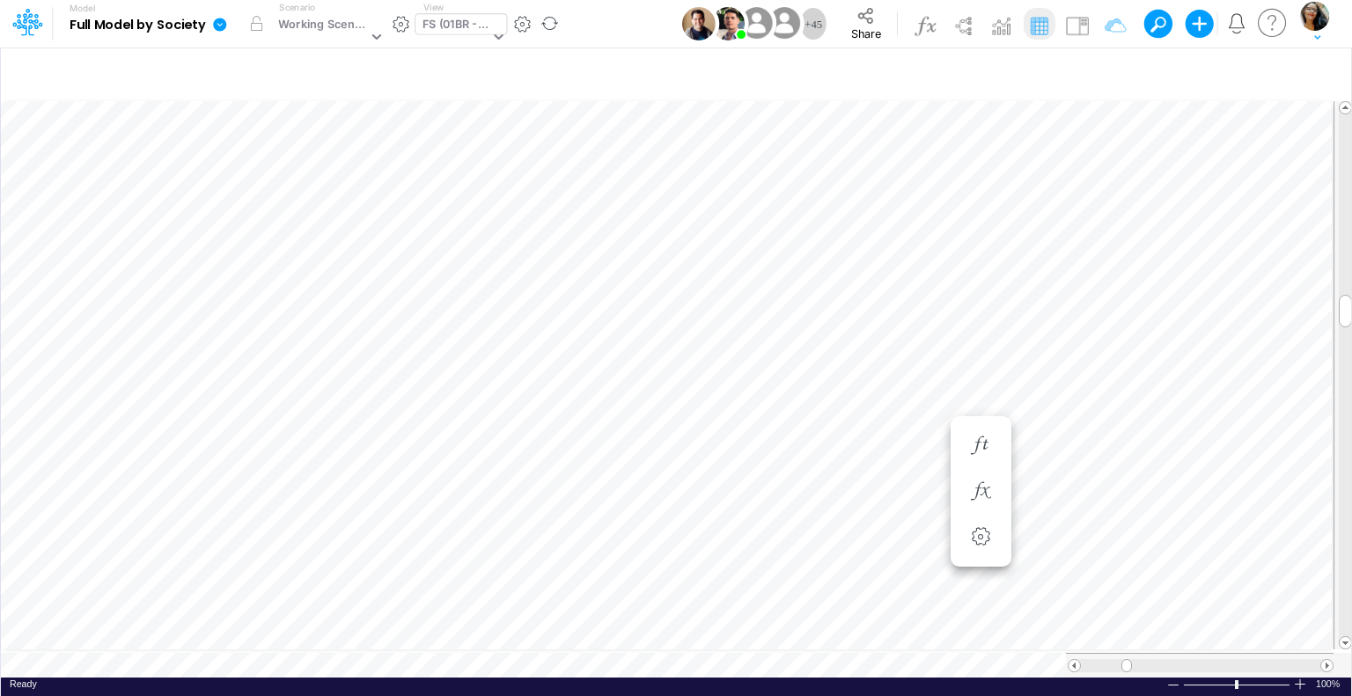
scroll to position [8, 2]
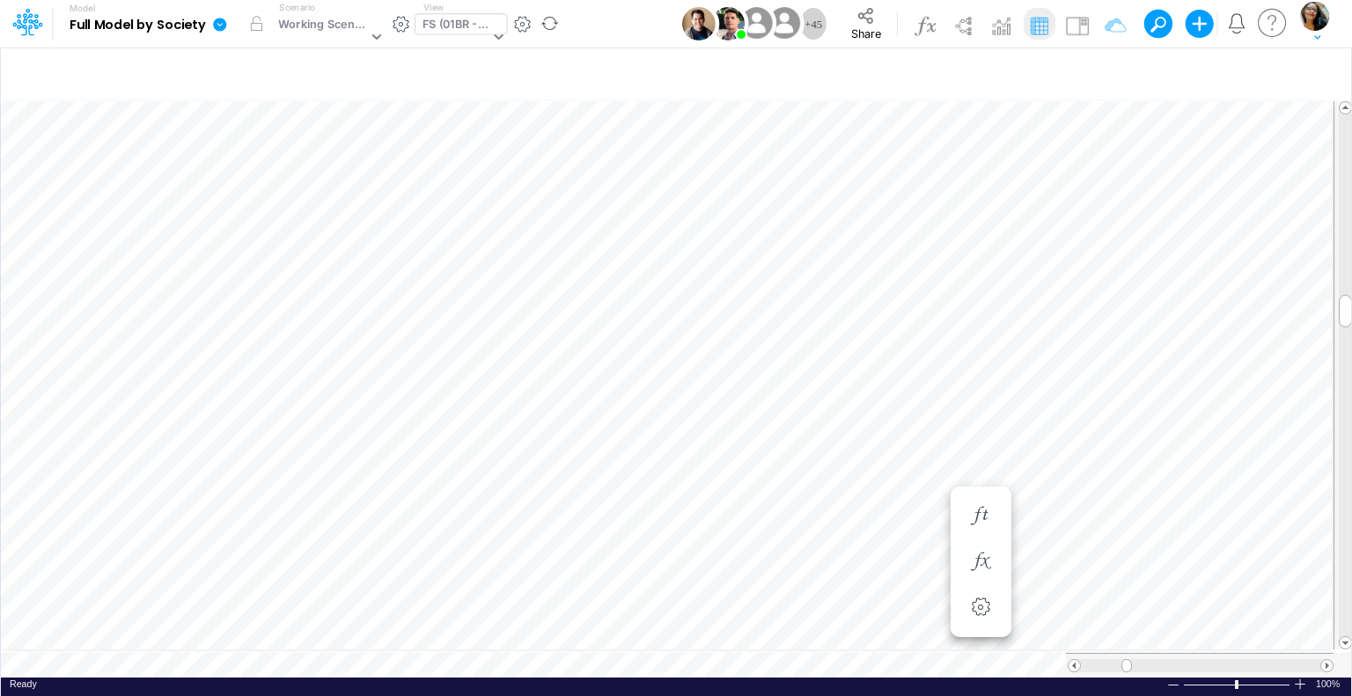
scroll to position [8, 2]
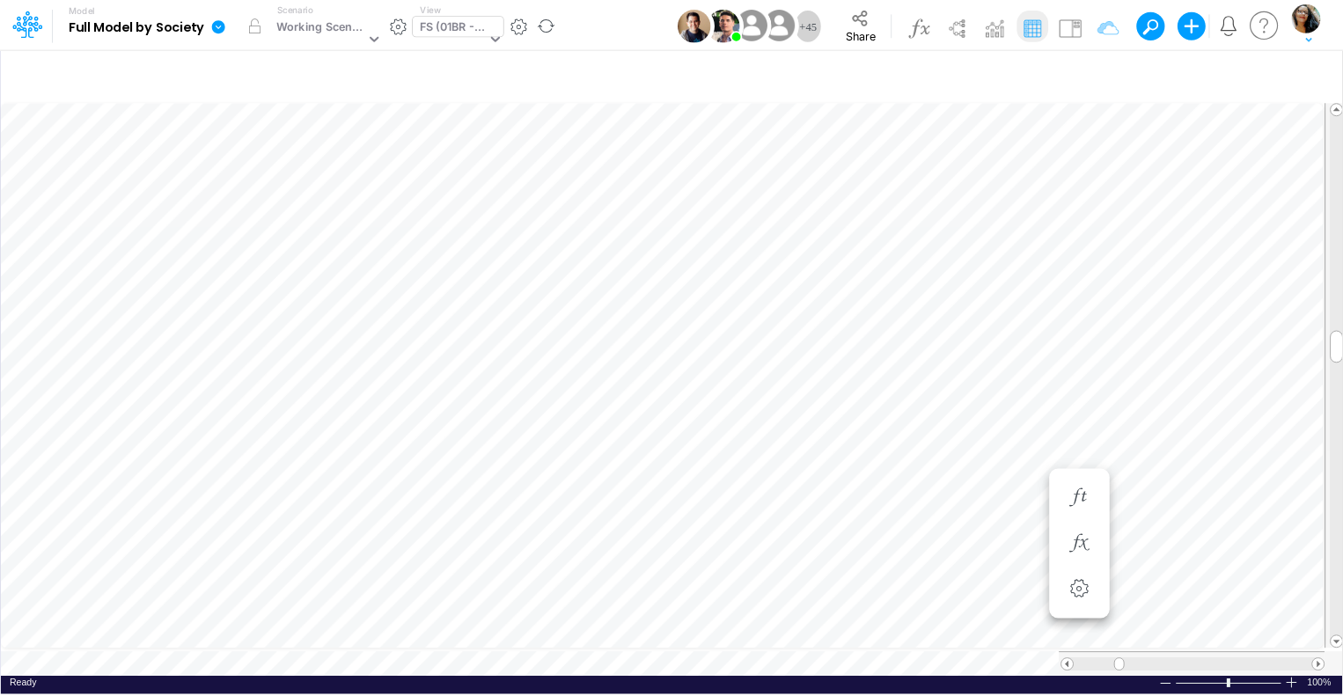
scroll to position [8, 2]
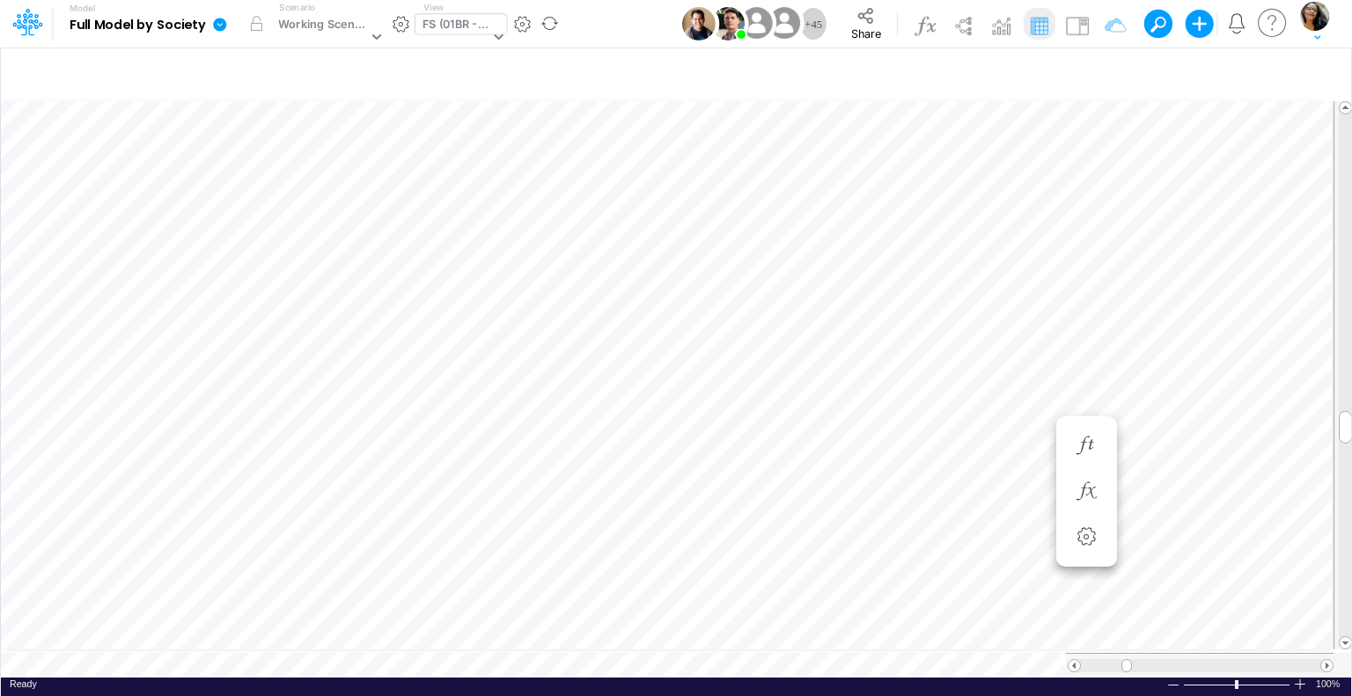
click at [463, 27] on div "FS (01BR - IP)" at bounding box center [455, 26] width 67 height 20
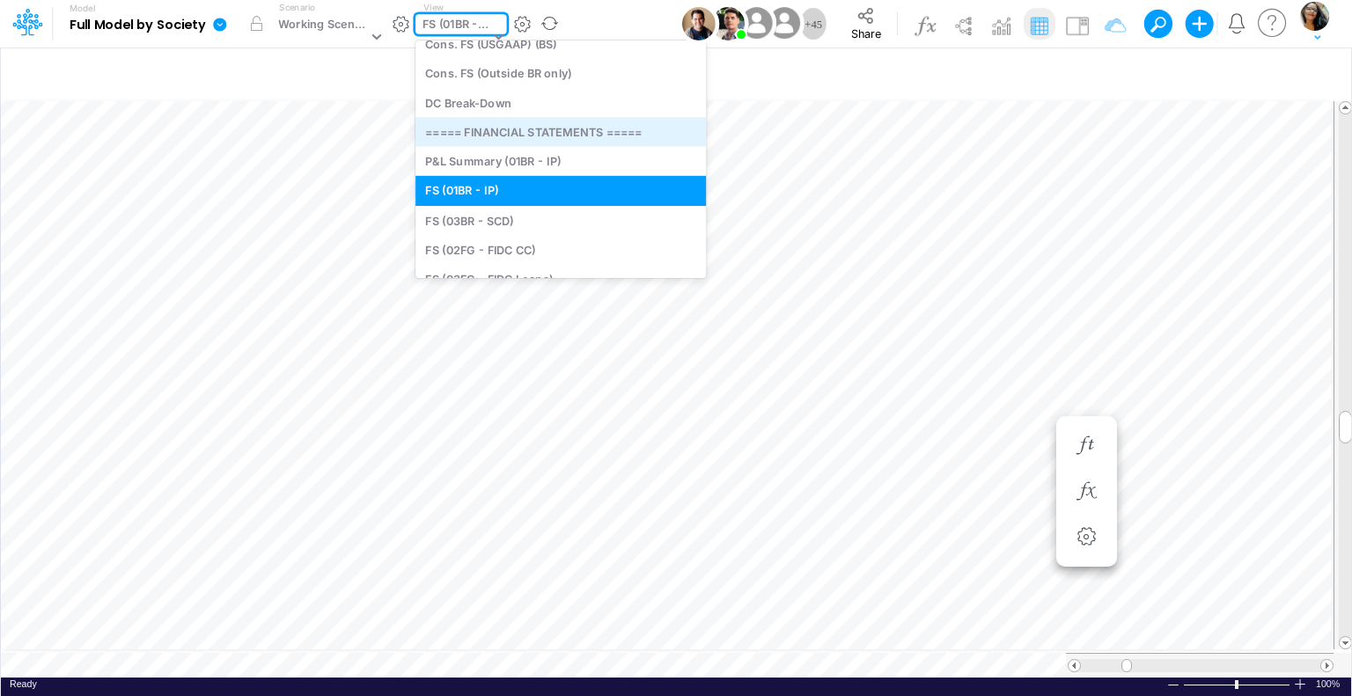
scroll to position [343, 0]
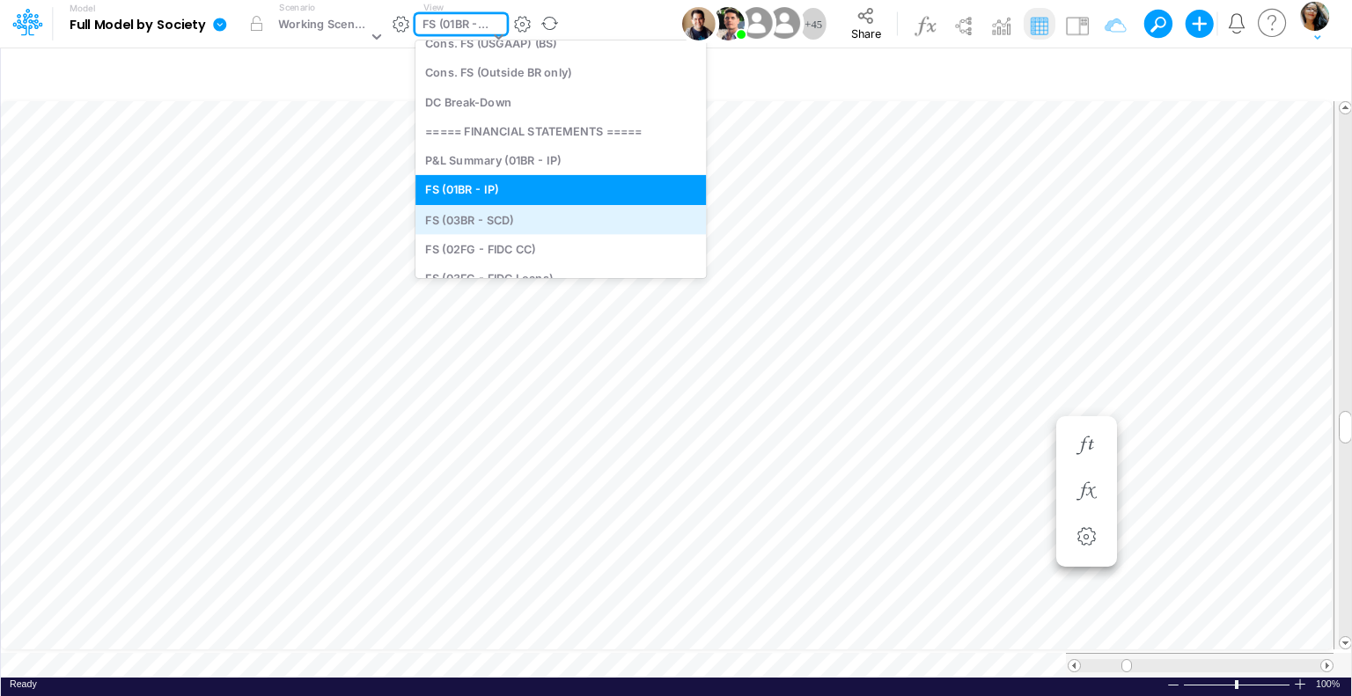
click at [489, 220] on div "FS (03BR - SCD)" at bounding box center [561, 219] width 290 height 29
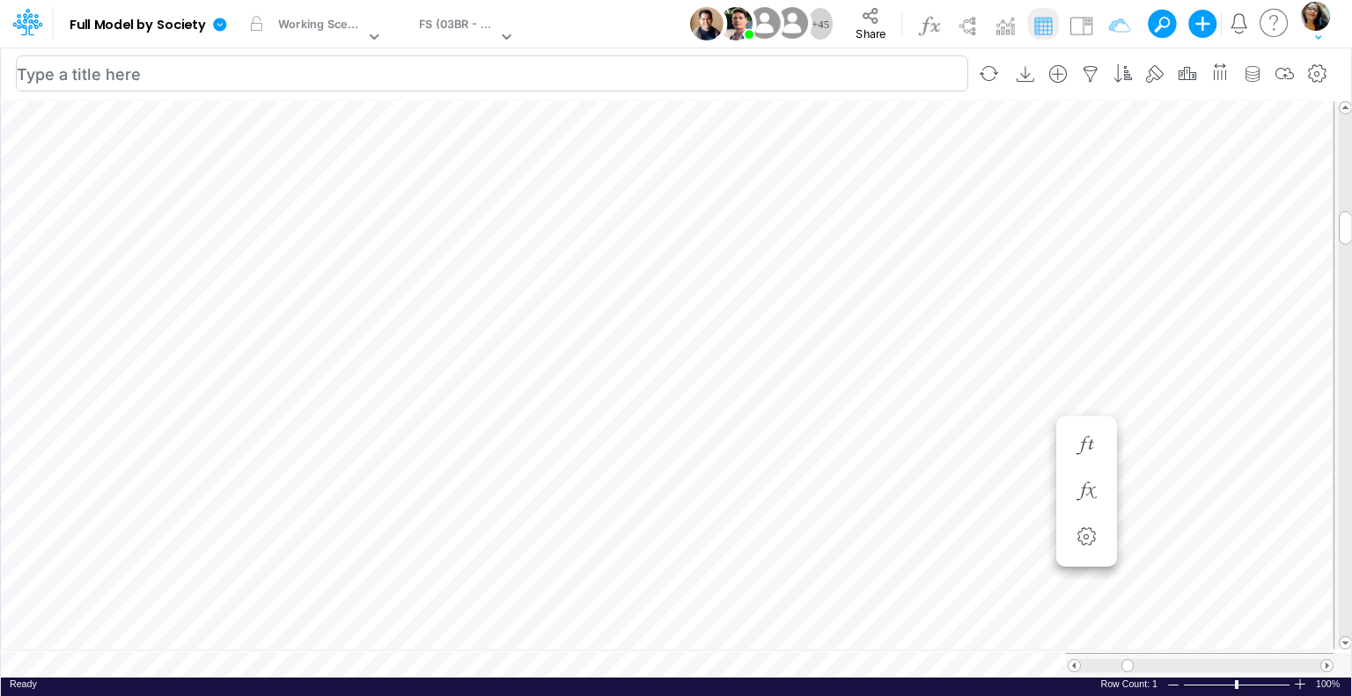
scroll to position [8, 2]
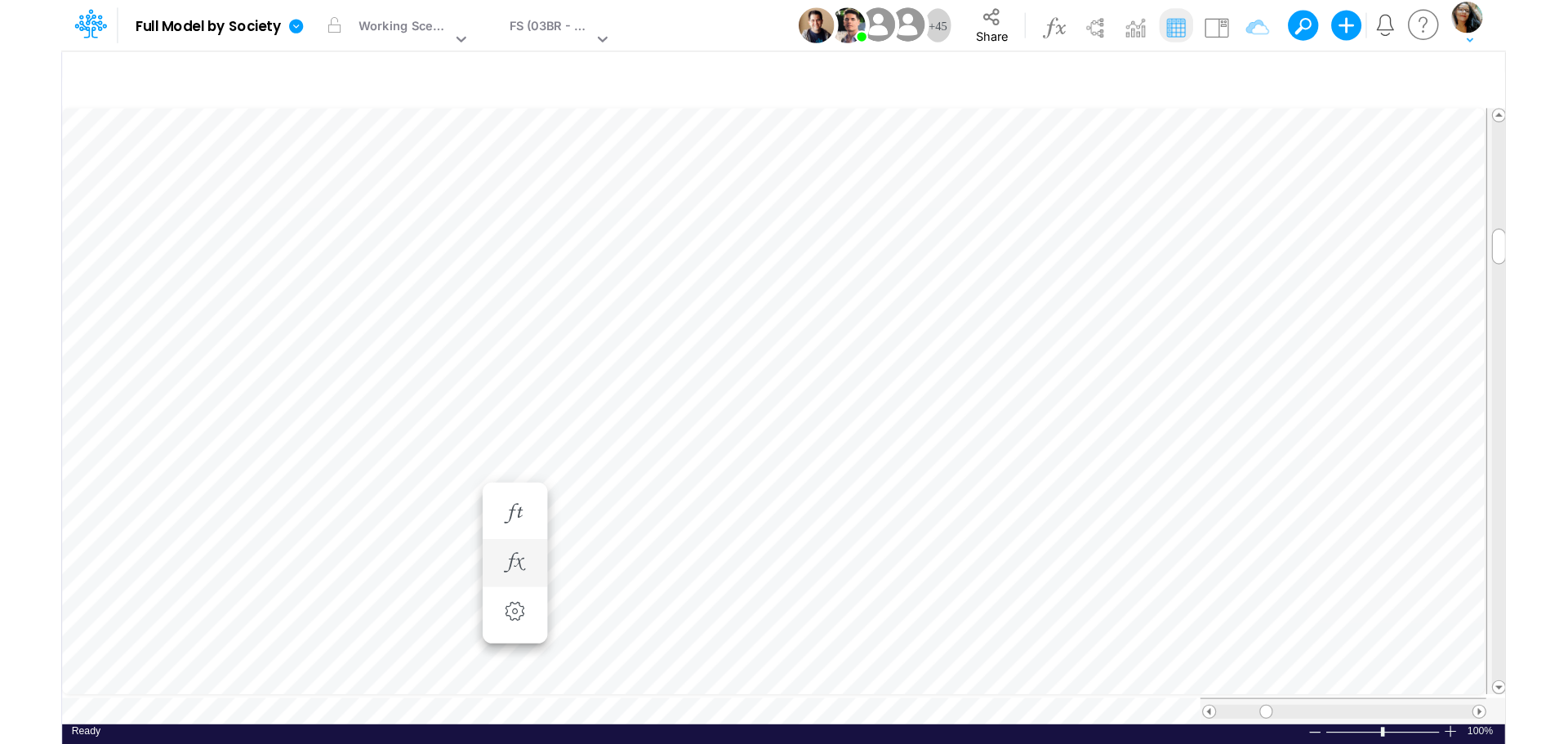
scroll to position [7, 2]
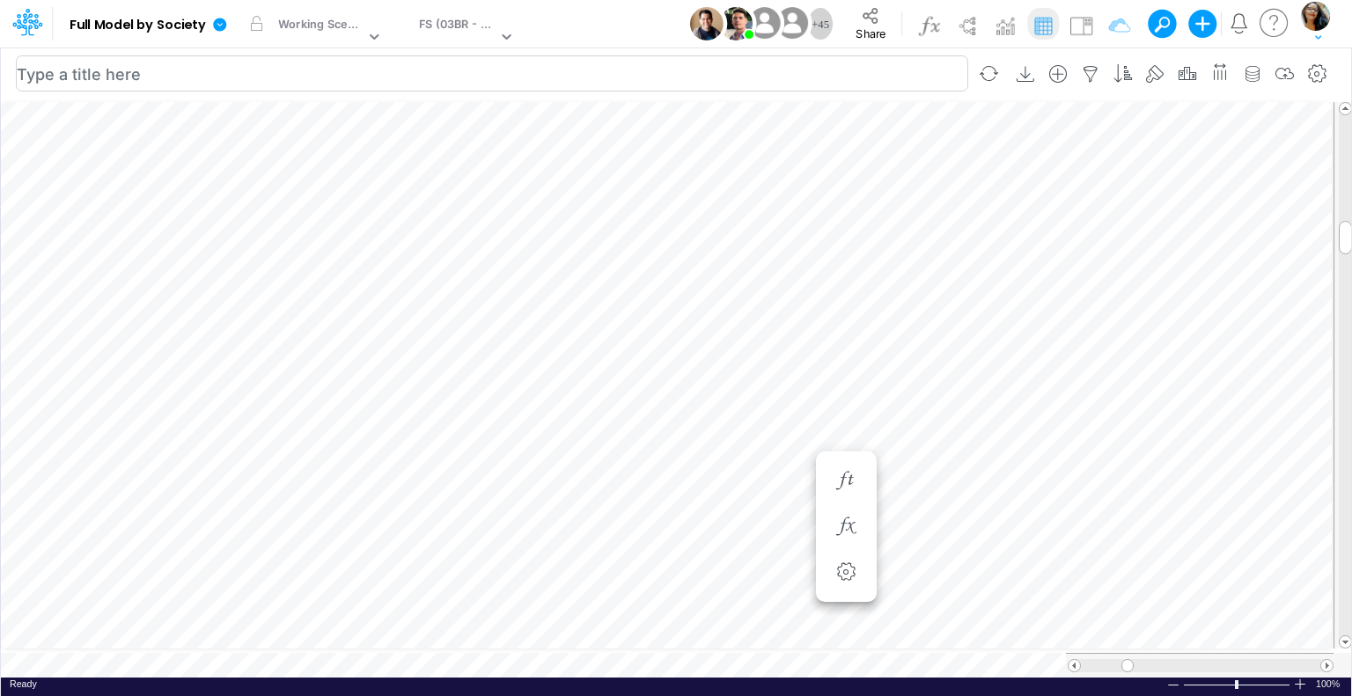
scroll to position [8, 2]
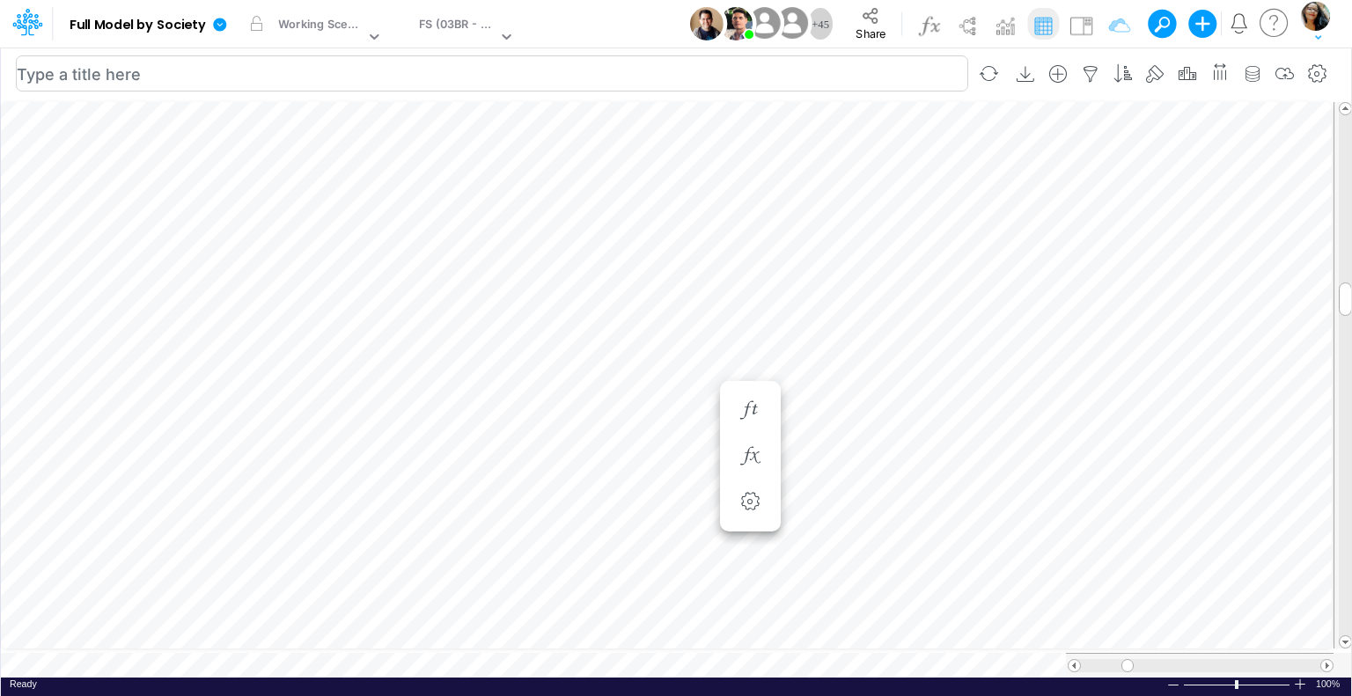
scroll to position [8, 2]
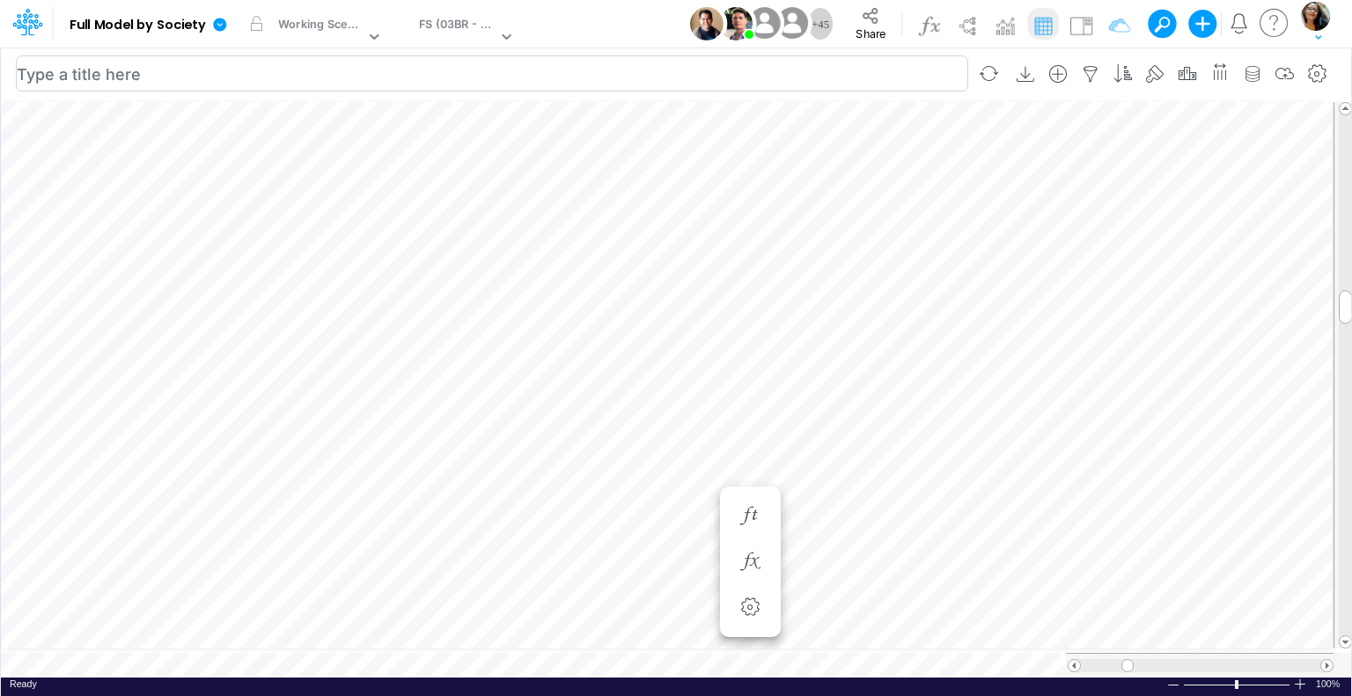
scroll to position [8, 2]
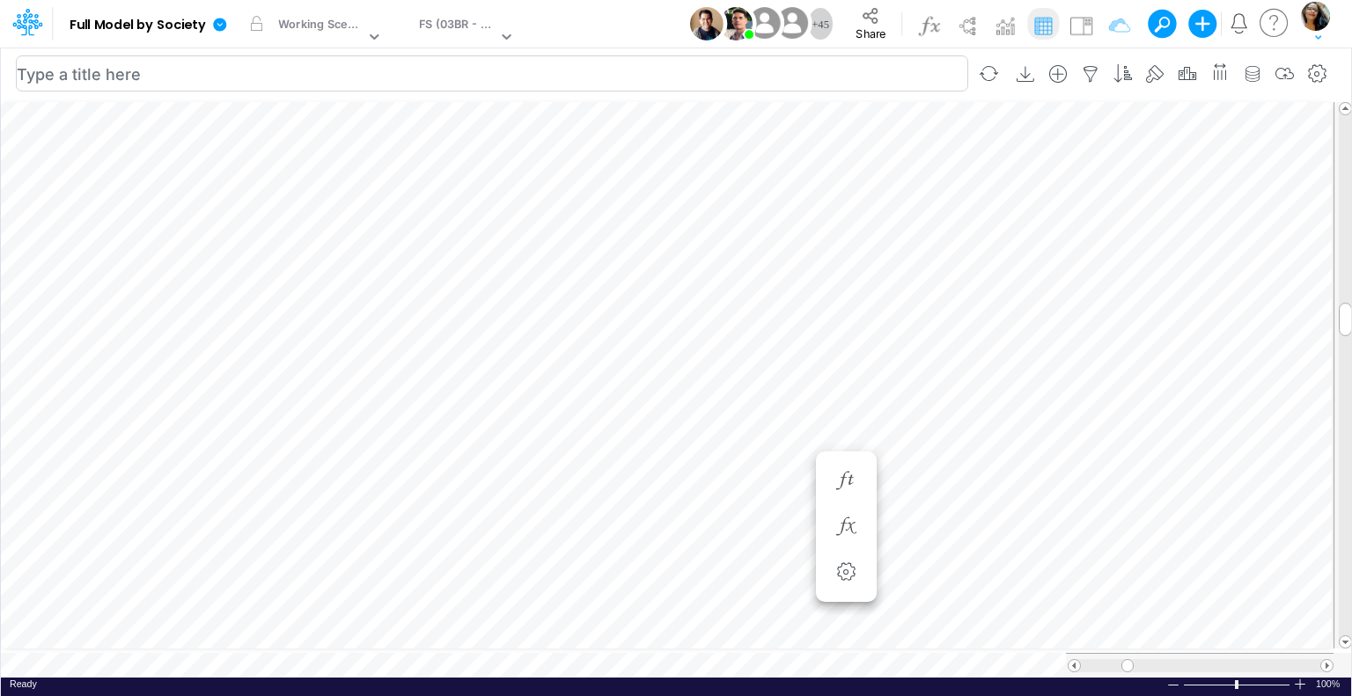
scroll to position [8, 2]
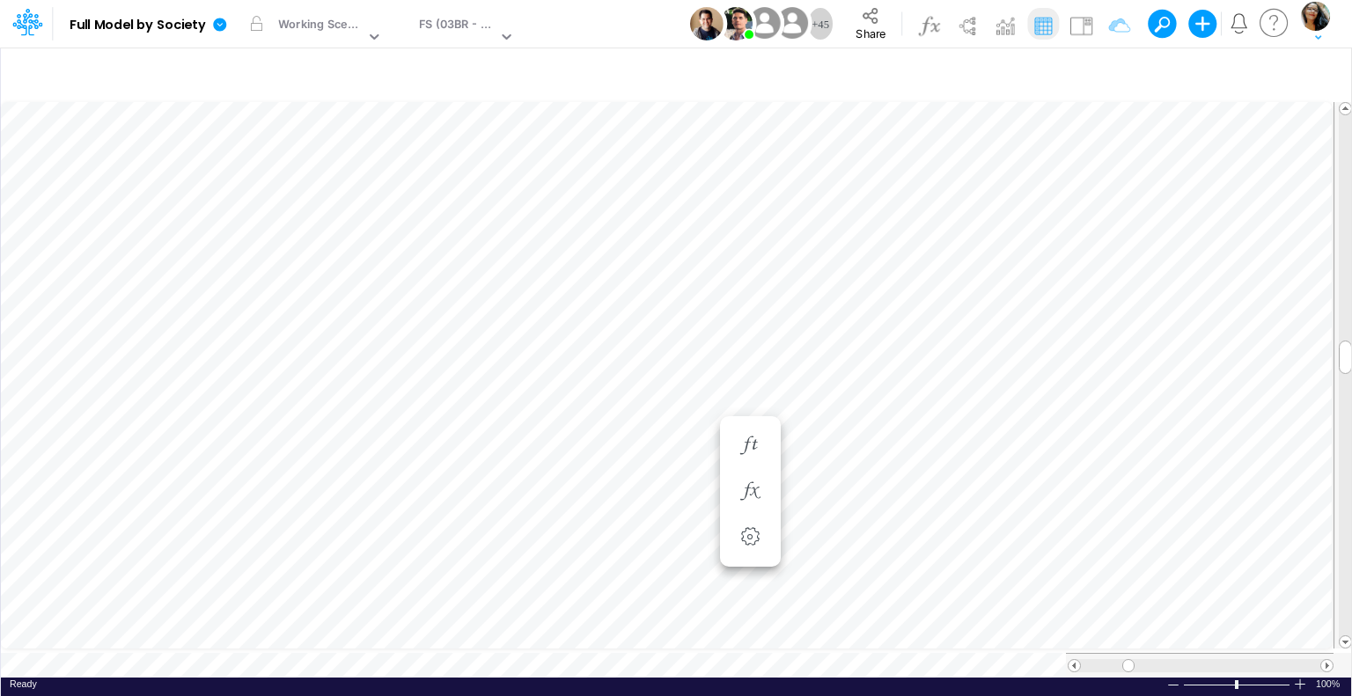
scroll to position [8, 2]
click at [465, 24] on div "FS (03BR - SCD)" at bounding box center [457, 26] width 77 height 20
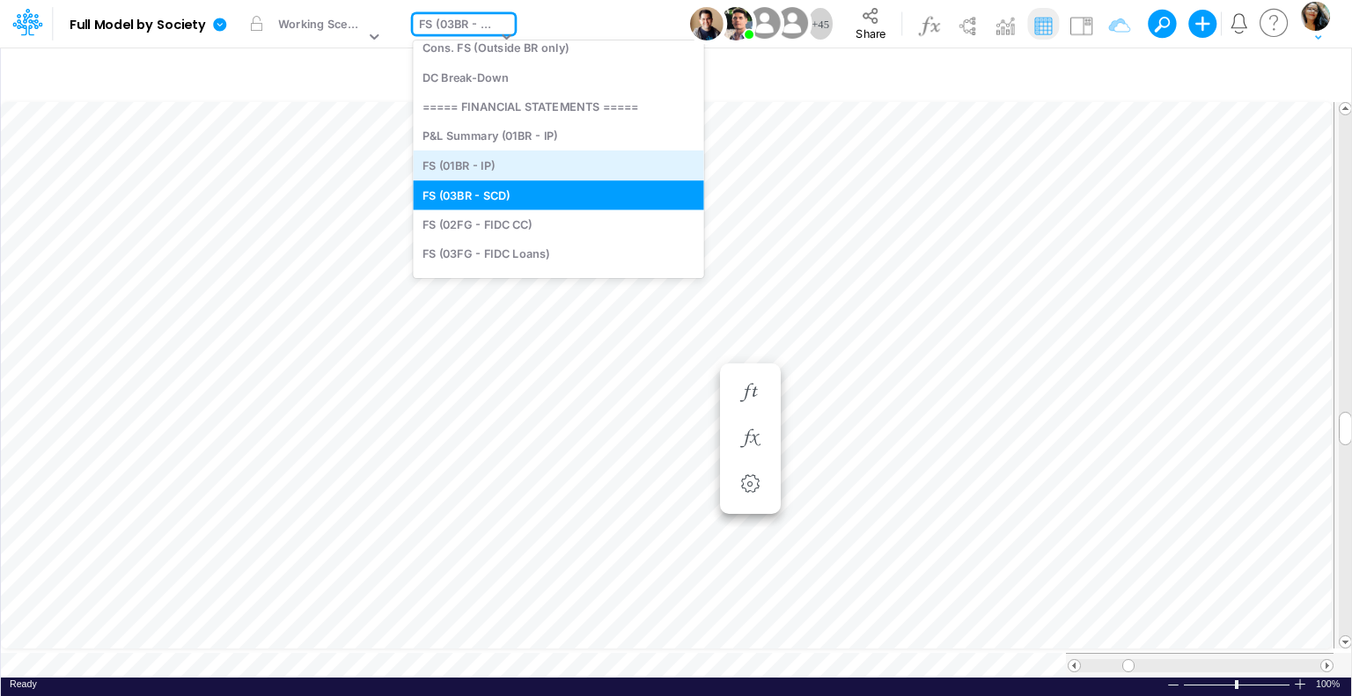
scroll to position [373, 0]
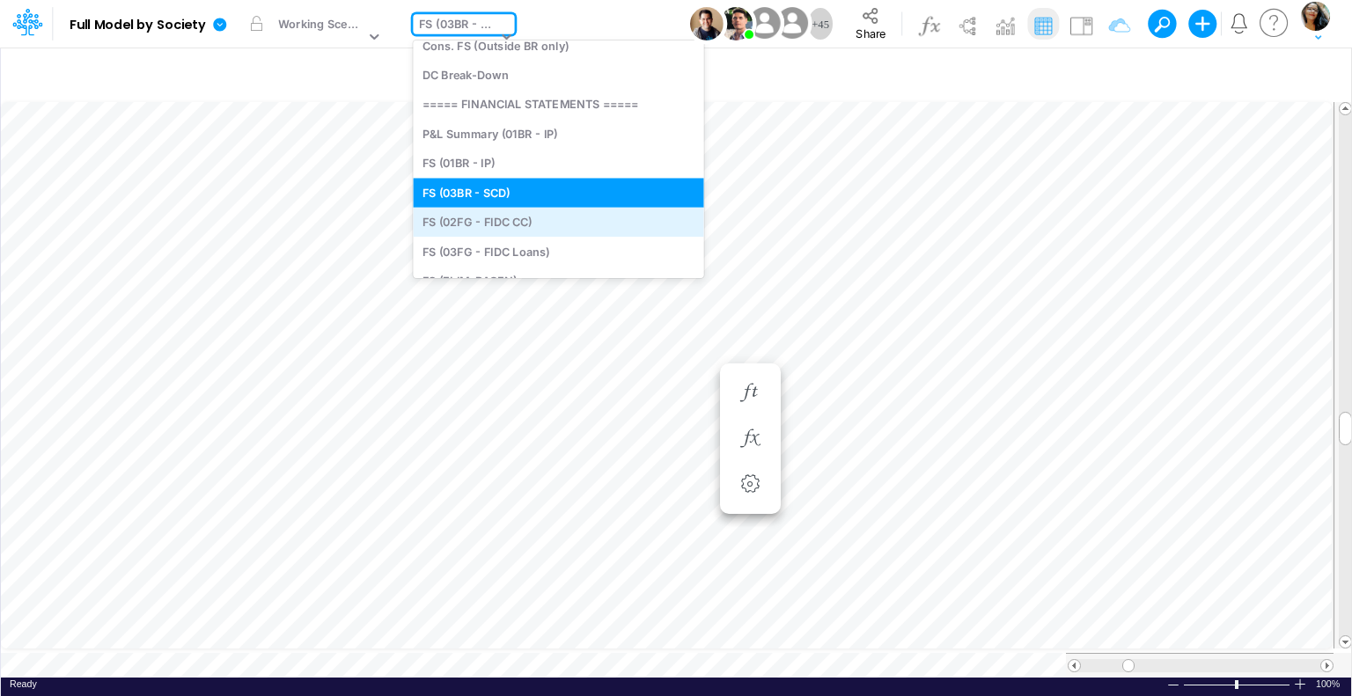
click at [494, 224] on div "FS (02FG - FIDC CC)" at bounding box center [558, 221] width 290 height 29
